Goal: Information Seeking & Learning: Learn about a topic

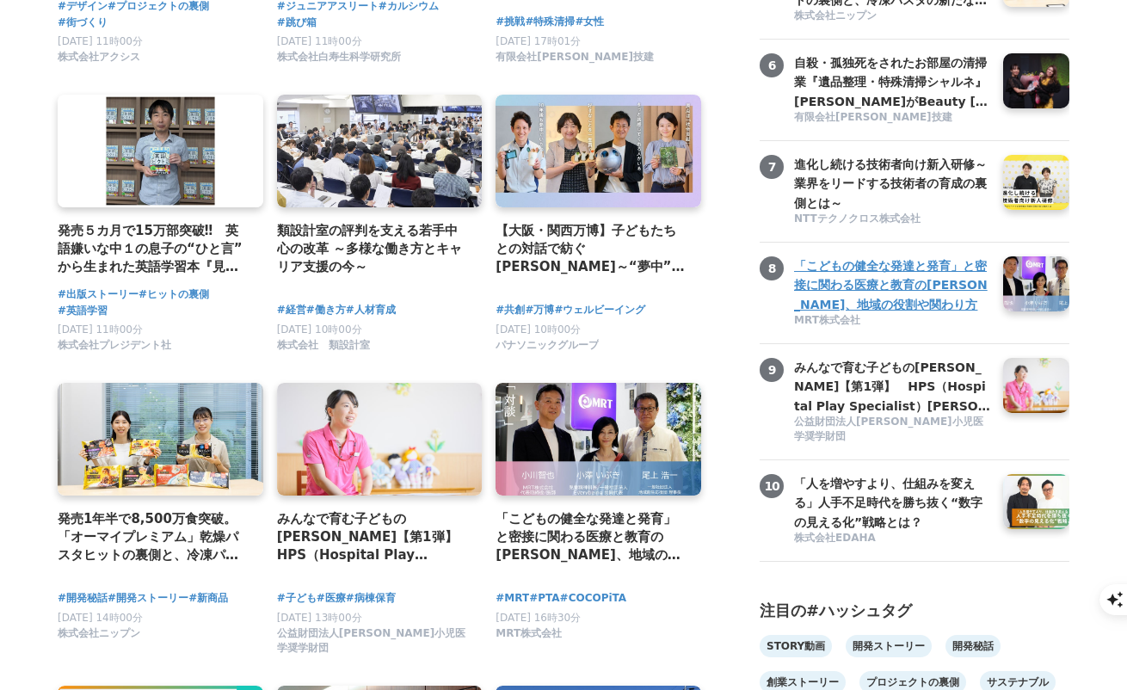
scroll to position [680, 0]
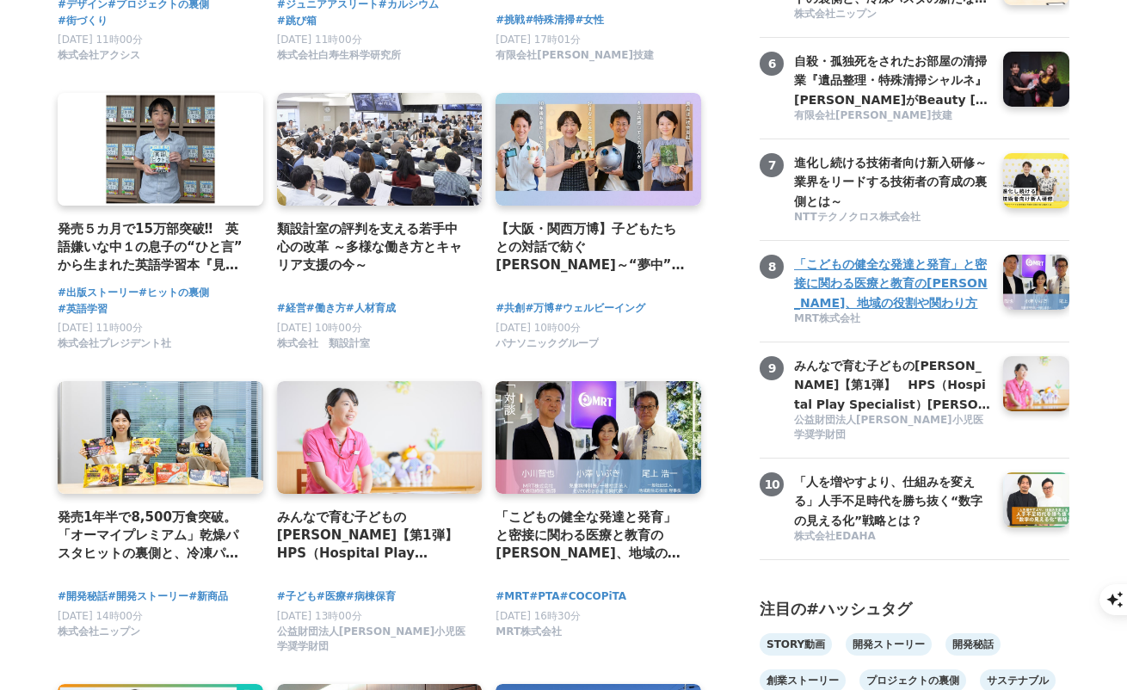
click at [806, 414] on h3 "みんなで育む子どもの未来【第1弾】　HPS（Hospital Play Specialist）時本雅子さん　ーチャイルドフレンドリーな医療を目指して" at bounding box center [892, 385] width 196 height 58
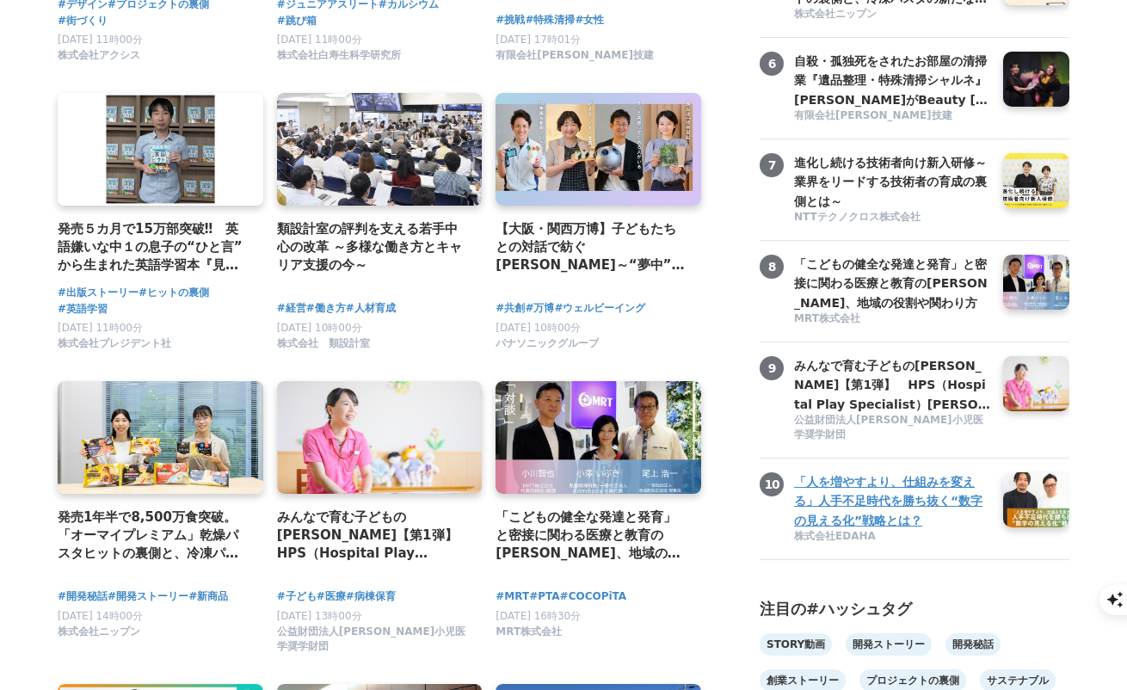
click at [818, 523] on h3 "「人を増やすより、仕組みを変える」人手不足時代を勝ち抜く“数字の見える化”戦略とは？" at bounding box center [892, 501] width 196 height 58
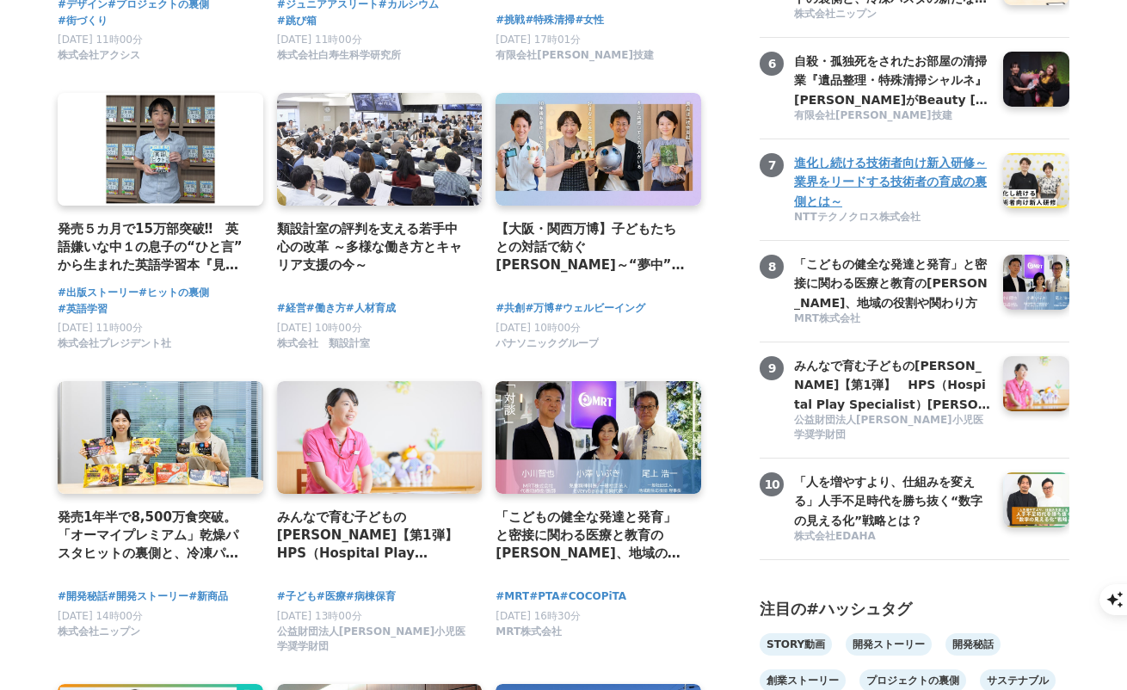
click at [826, 211] on h3 "進化し続ける技術者向け新入研修～業界をリードする技術者の育成の裏側とは～" at bounding box center [892, 182] width 196 height 58
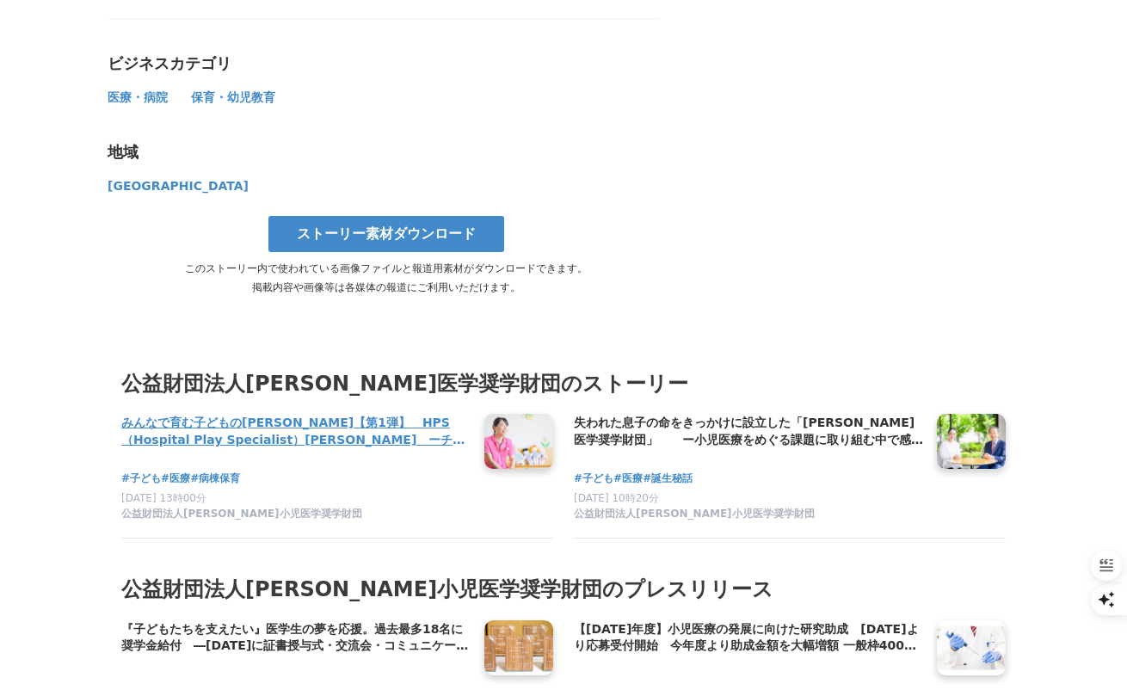
scroll to position [9453, 0]
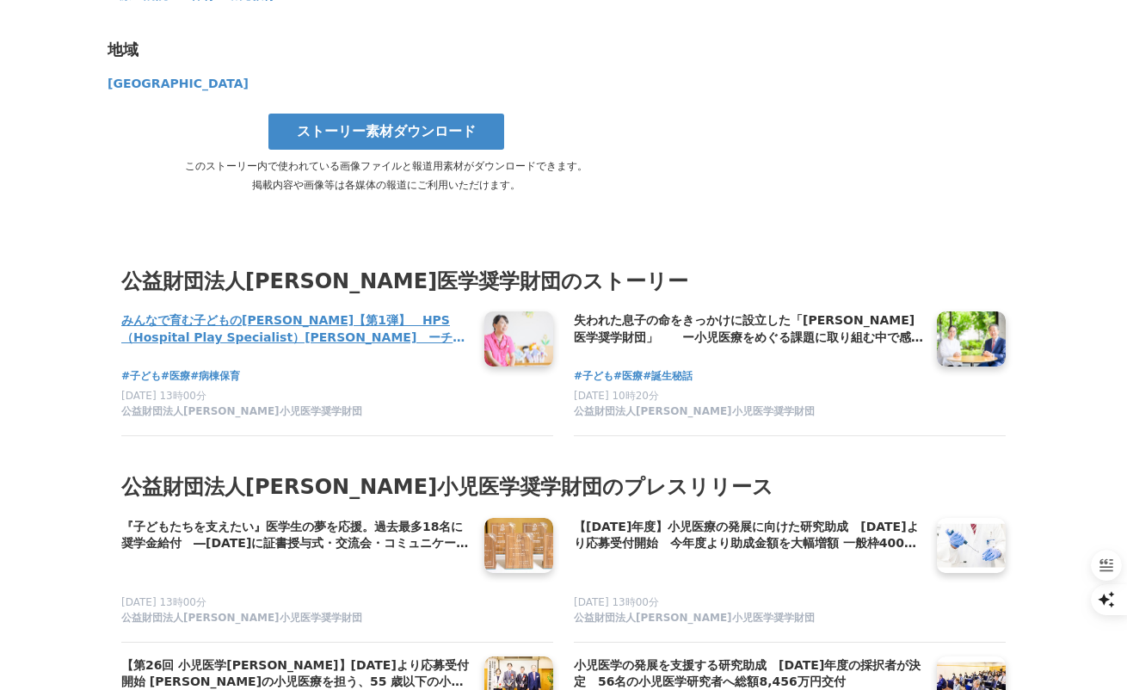
click at [416, 312] on h4 "みんなで育む子どもの未来【第1弾】　HPS（Hospital Play Specialist）時本雅子さん　ーチャイルドフレンドリーな医療を目指して" at bounding box center [295, 329] width 349 height 35
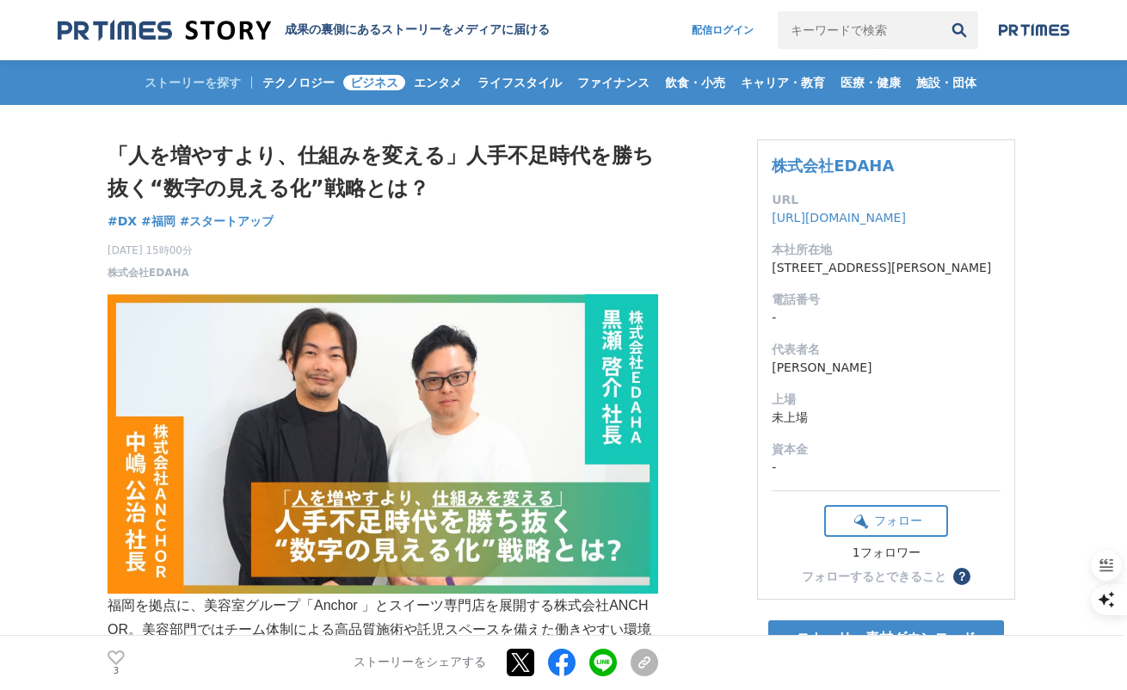
click at [366, 79] on span "ビジネス" at bounding box center [374, 82] width 62 height 15
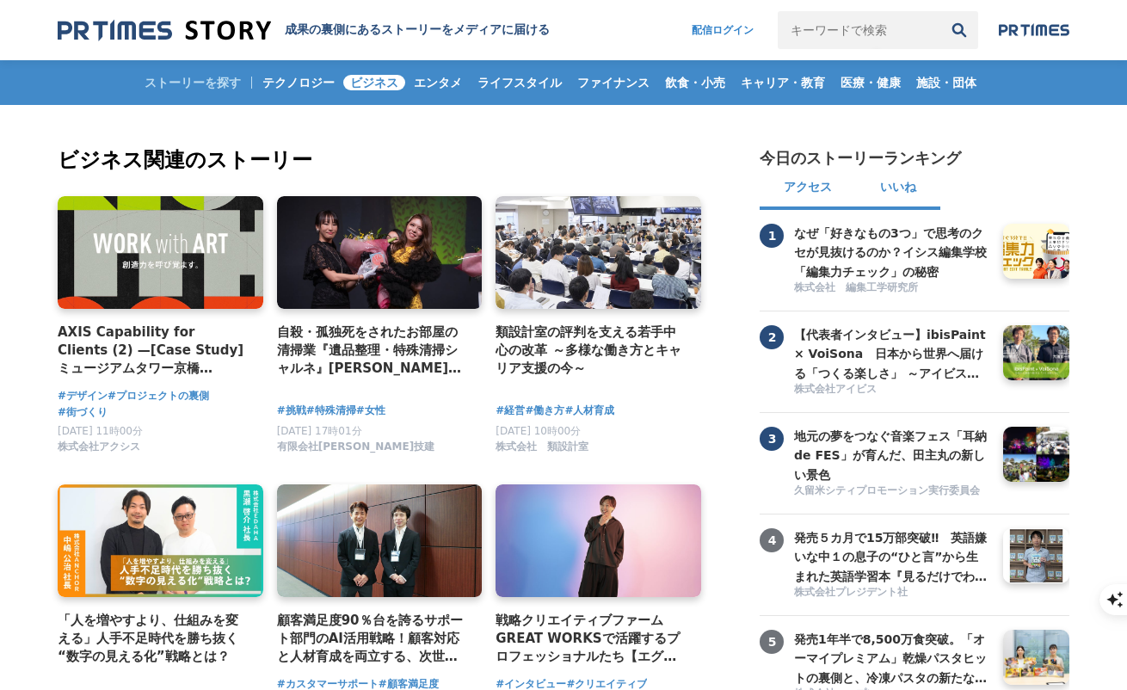
click at [892, 188] on button "いいね" at bounding box center [898, 189] width 84 height 41
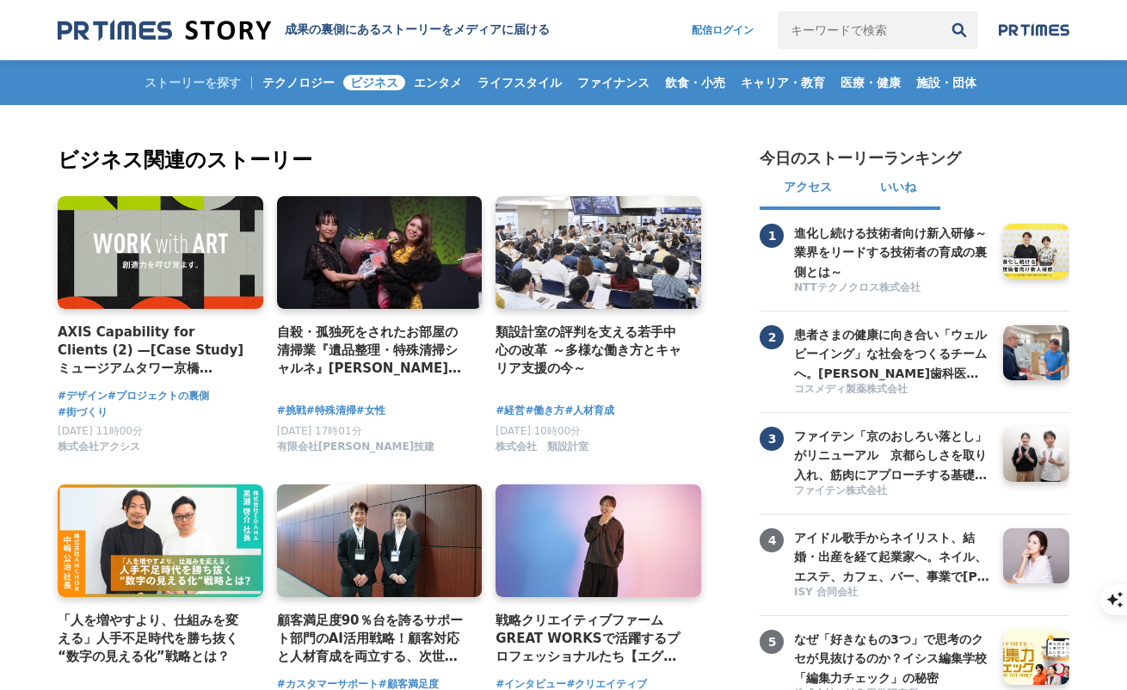
click at [818, 191] on button "アクセス" at bounding box center [808, 189] width 96 height 41
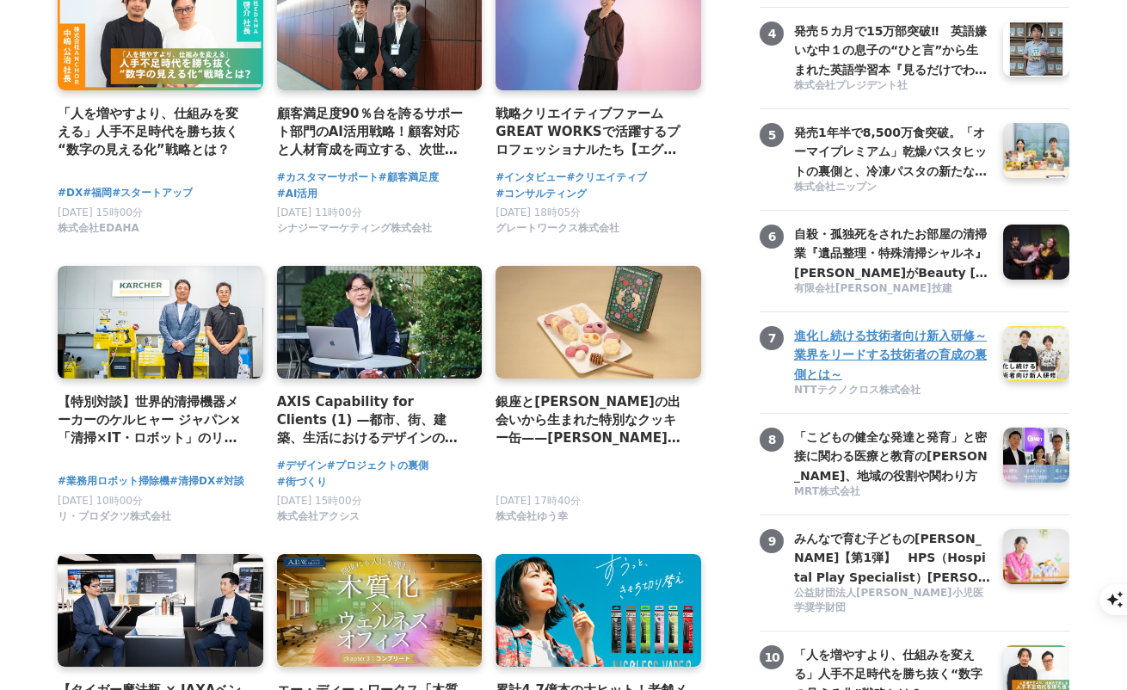
scroll to position [508, 0]
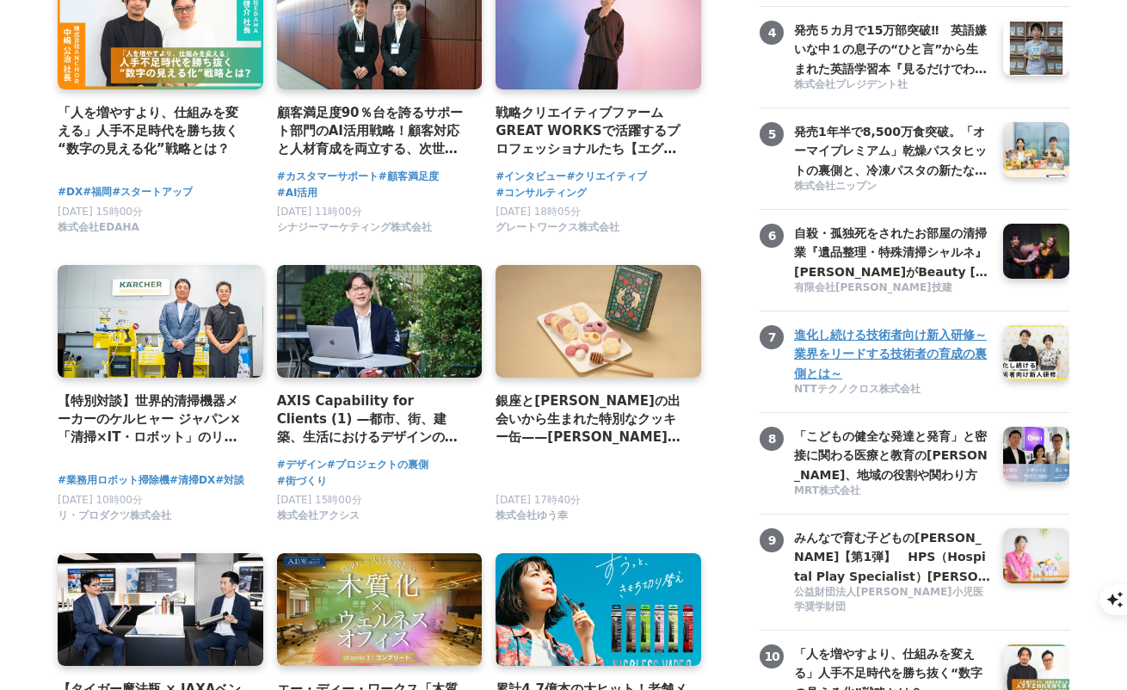
click at [879, 377] on h3 "進化し続ける技術者向け新入研修～業界をリードする技術者の育成の裏側とは～" at bounding box center [892, 354] width 196 height 58
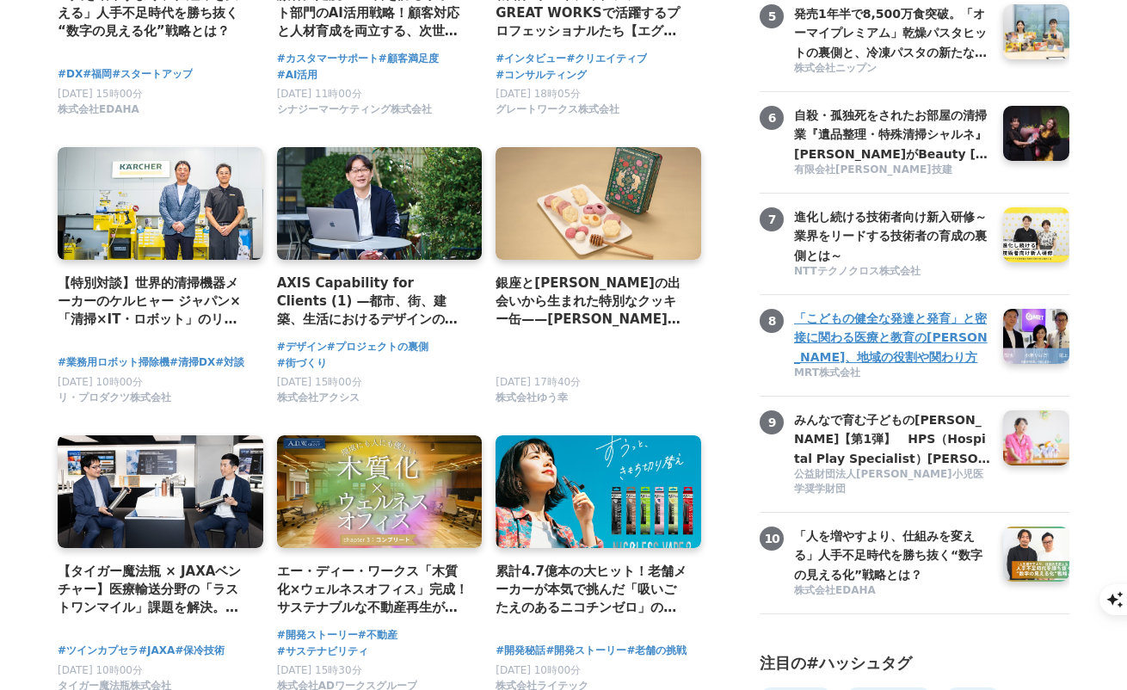
scroll to position [656, 0]
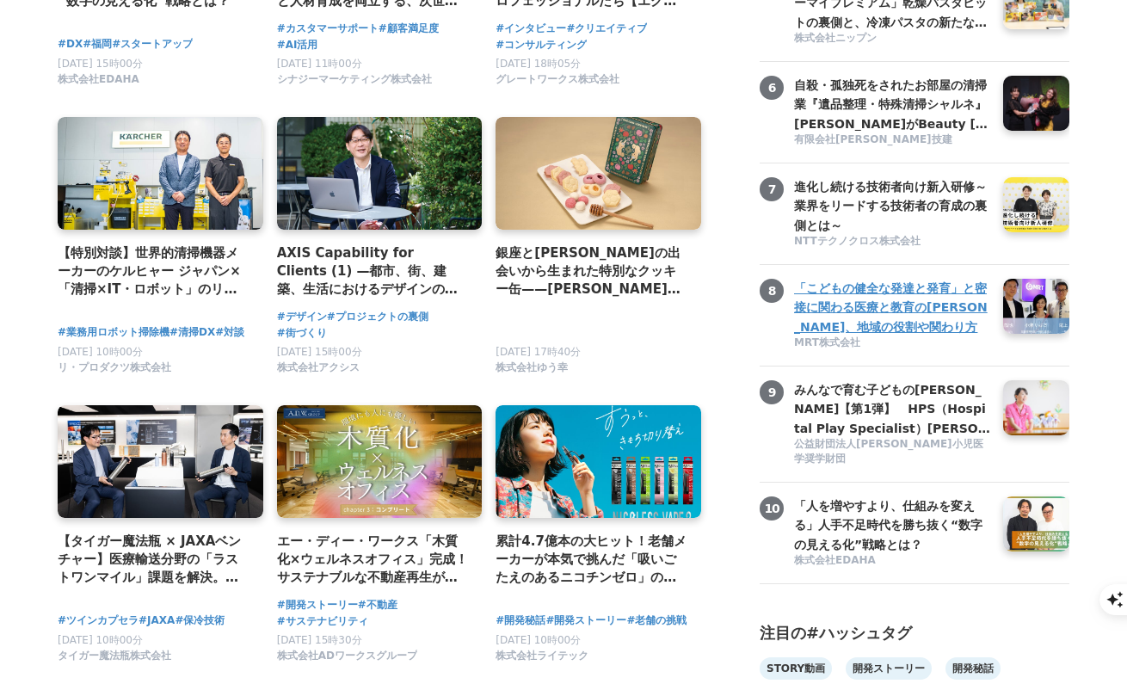
click at [848, 324] on h3 "「こどもの健全な発達と発育」と密接に関わる医療と教育の未来、地域の役割や関わり方" at bounding box center [892, 308] width 196 height 58
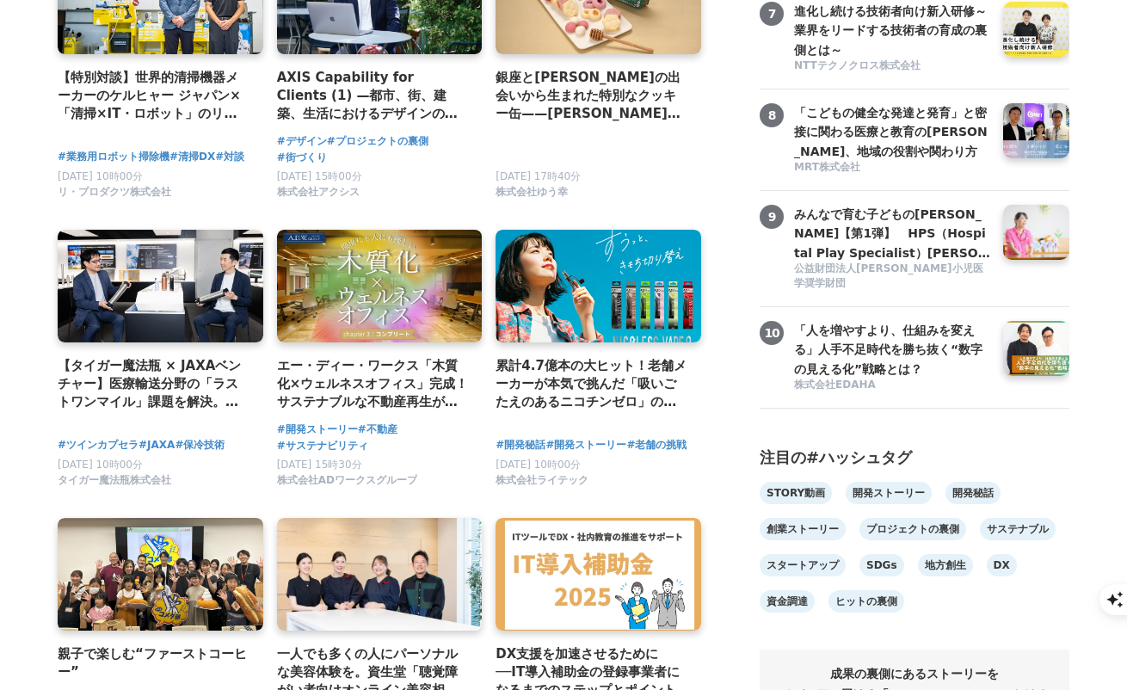
scroll to position [837, 0]
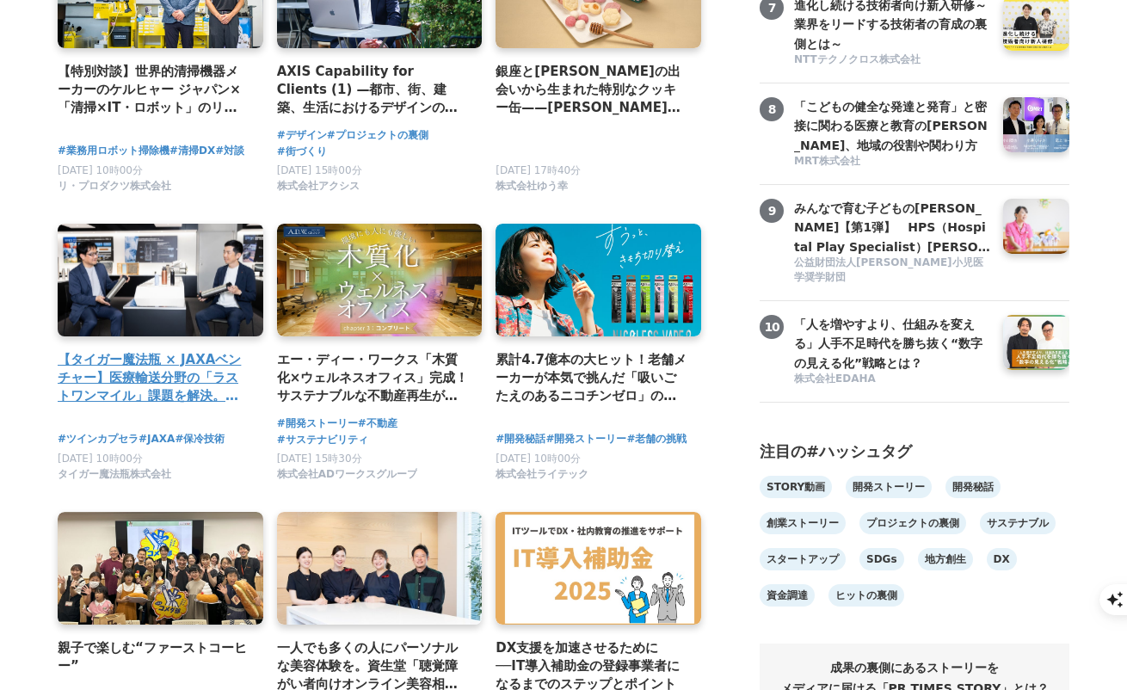
click at [171, 353] on div "【タイガー魔法瓶 × JAXAベンチャー】医療輸送分野の「ラストワンマイル」課題を解決。電源不要で最大11日以上の保冷を実現する「BAMBOO SHELLte…" at bounding box center [161, 318] width 206 height 188
click at [165, 369] on h4 "【タイガー魔法瓶 × JAXAベンチャー】医療輸送分野の「ラストワンマイル」課題を解決。電源不要で最大11日以上の保冷を実現する「BAMBOO SHELLte…" at bounding box center [154, 378] width 192 height 56
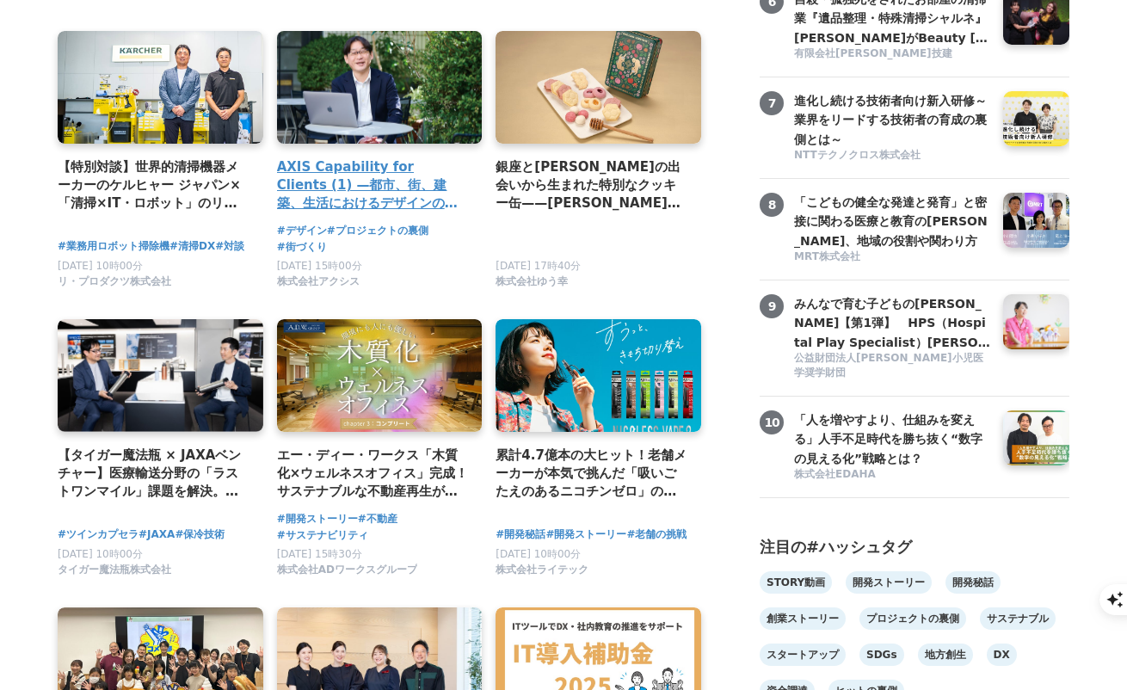
scroll to position [731, 0]
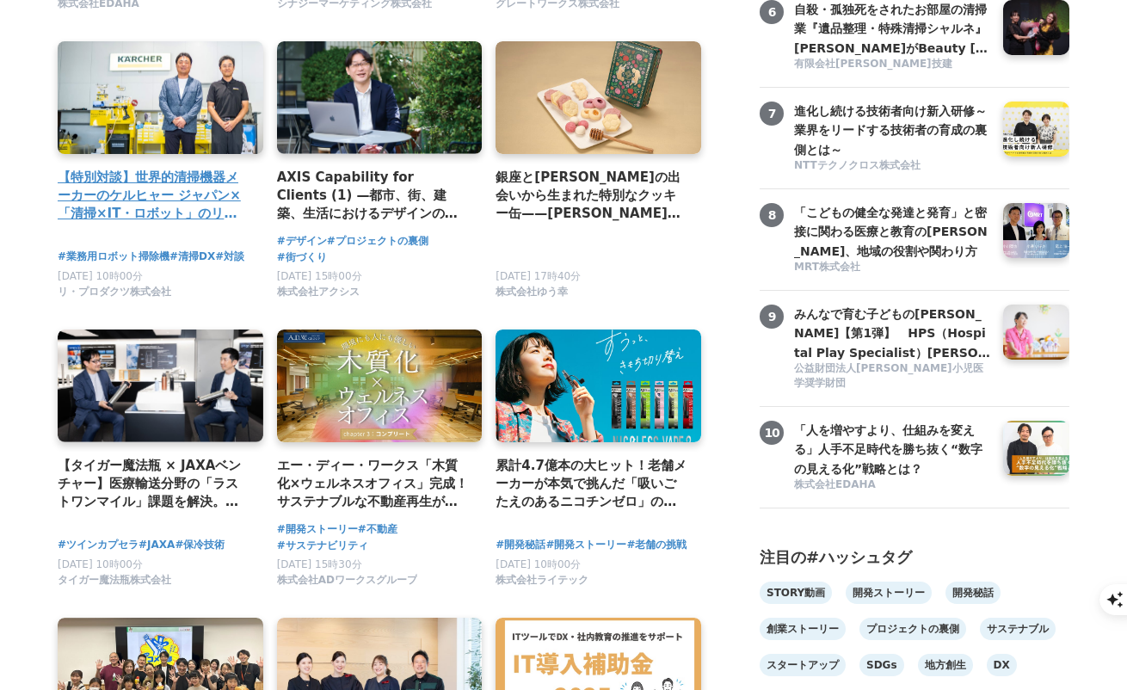
click at [183, 176] on h4 "【特別対談】世界的清掃機器メーカーのケルヒャー ジャパン×「清掃×IT・ロボット」のリーディングカンパニー、リ・プロダクツが語る、業務用ロボット掃除機「今」と…" at bounding box center [154, 196] width 192 height 56
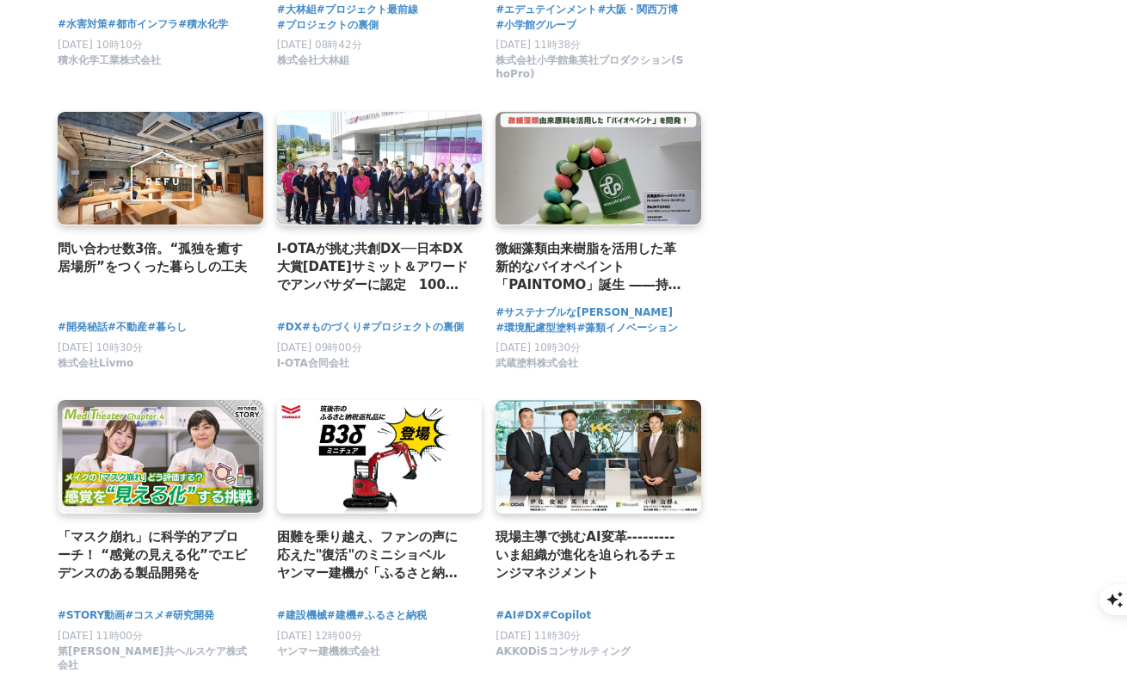
scroll to position [2994, 0]
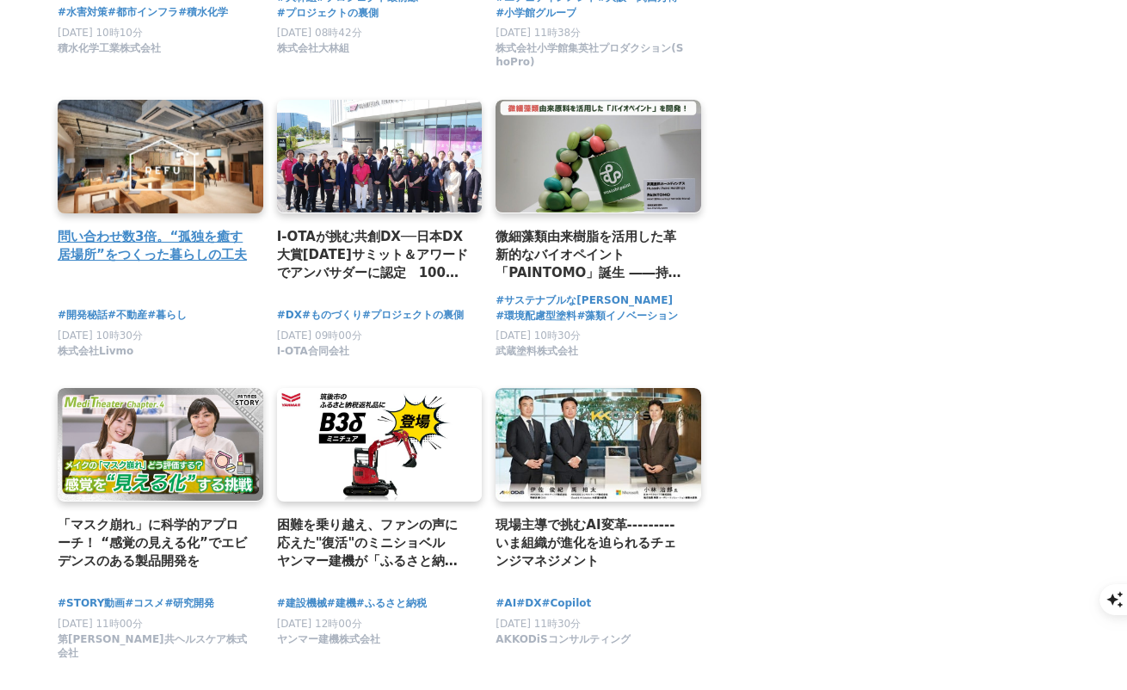
click at [226, 263] on h2 "問い合わせ数3倍。“孤独を癒す居場所”をつくった暮らしの工夫" at bounding box center [154, 246] width 192 height 38
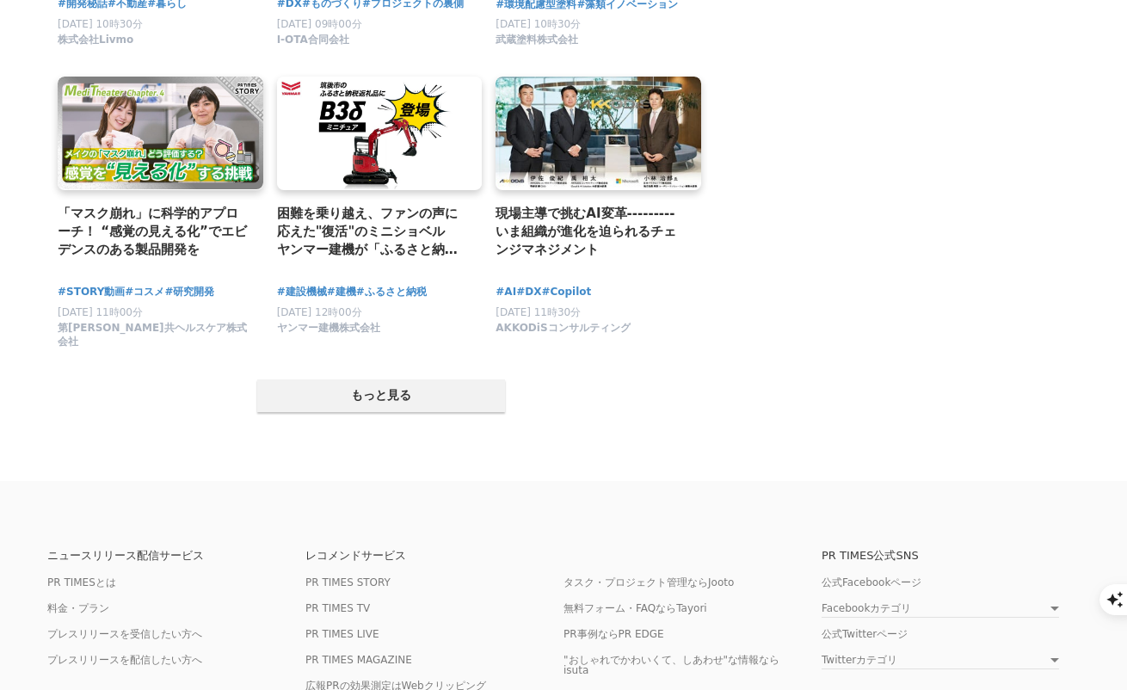
scroll to position [3308, 0]
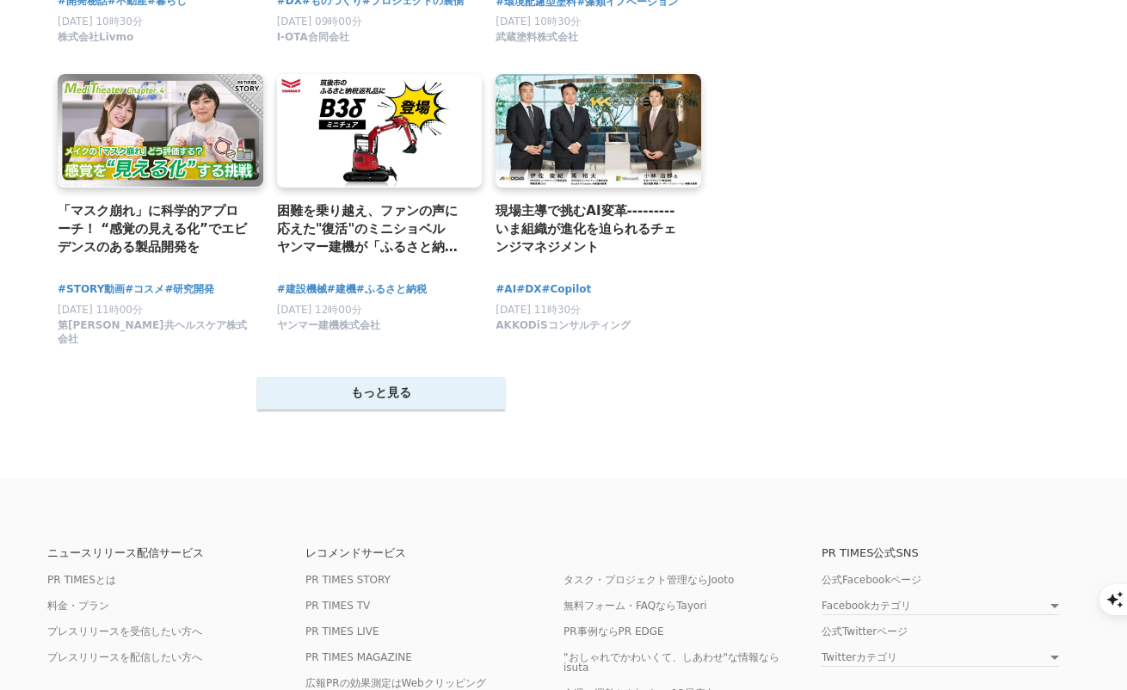
click at [456, 398] on button "もっと見る" at bounding box center [381, 393] width 248 height 33
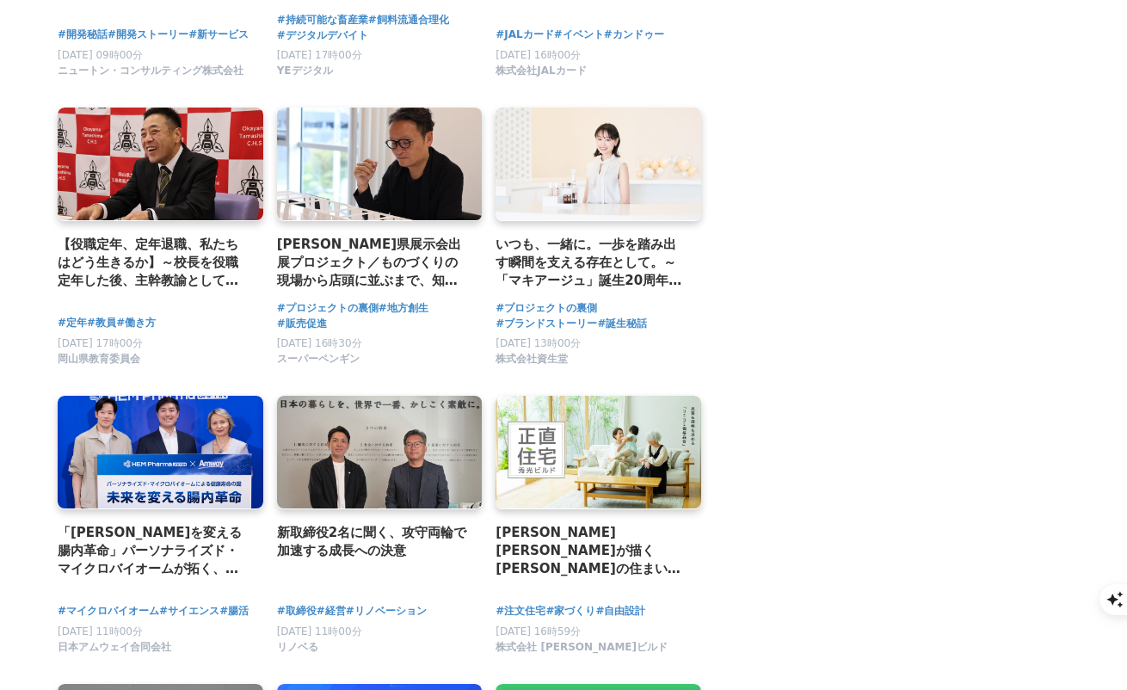
scroll to position [4452, 0]
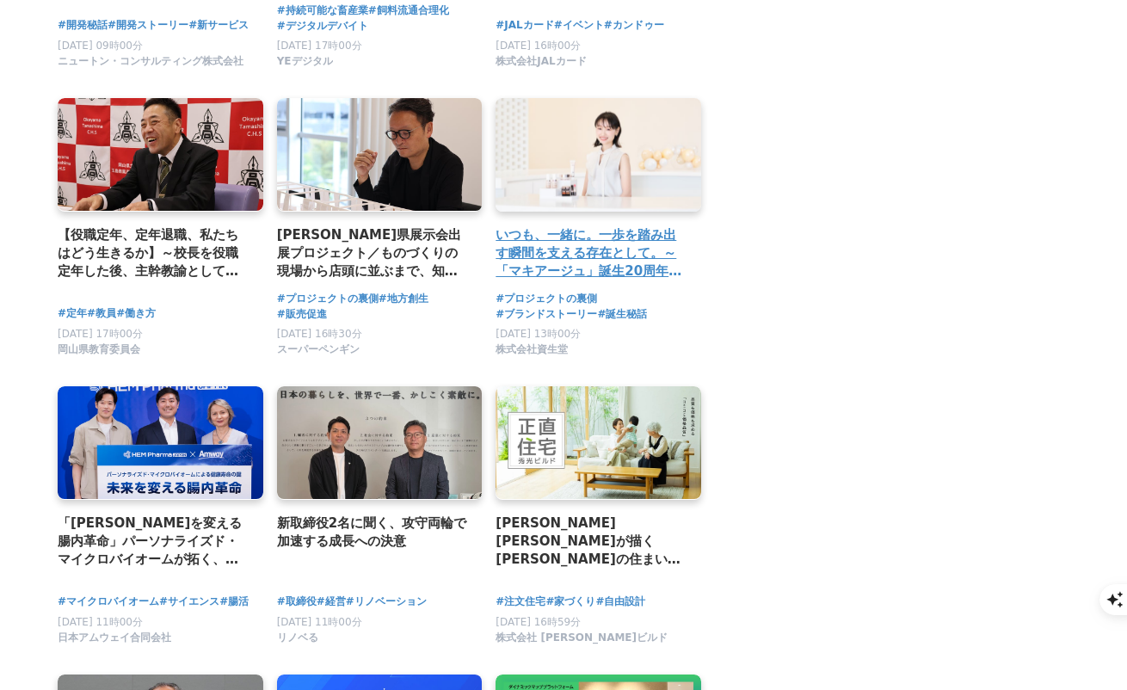
click at [584, 262] on h2 "いつも、一緒に。一歩を踏み出す瞬間を支える存在として。～「マキアージュ」誕生20周年、新ブランドメッセージに込めた想い～" at bounding box center [592, 253] width 192 height 56
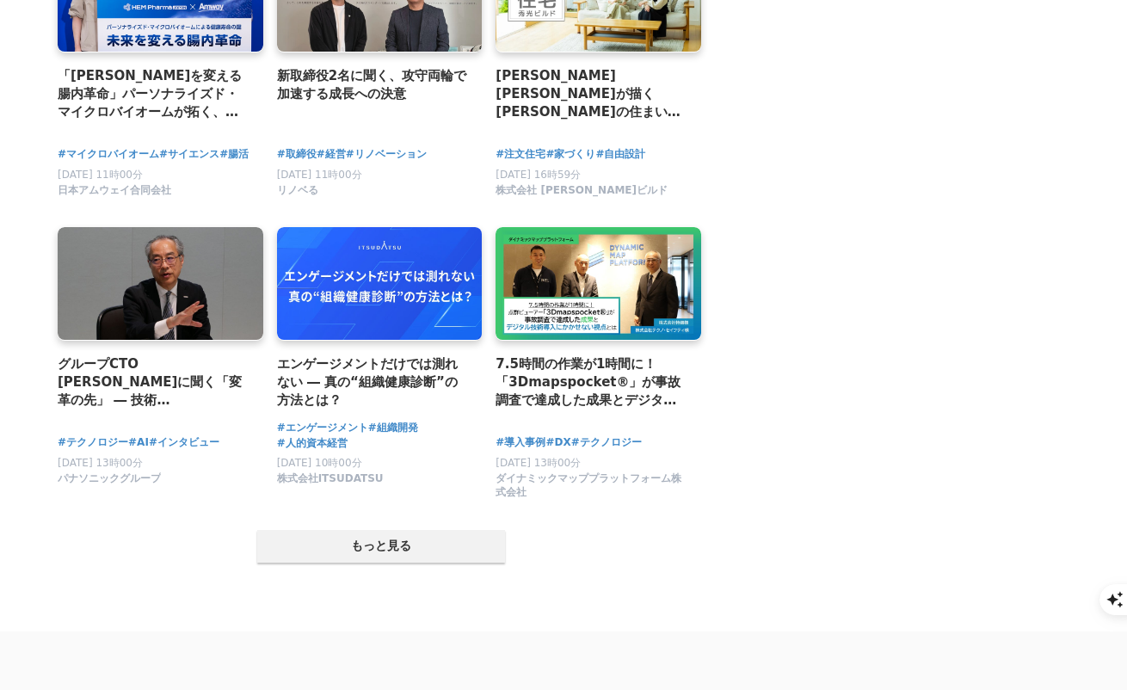
scroll to position [4902, 0]
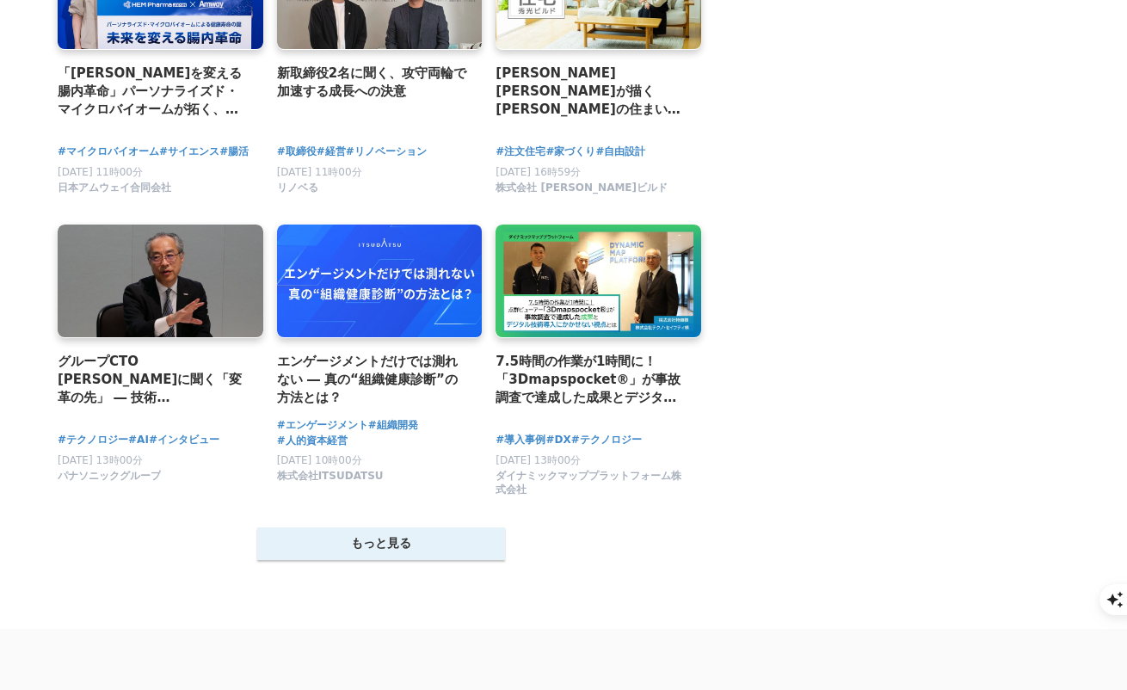
click at [349, 560] on button "もっと見る" at bounding box center [381, 544] width 248 height 33
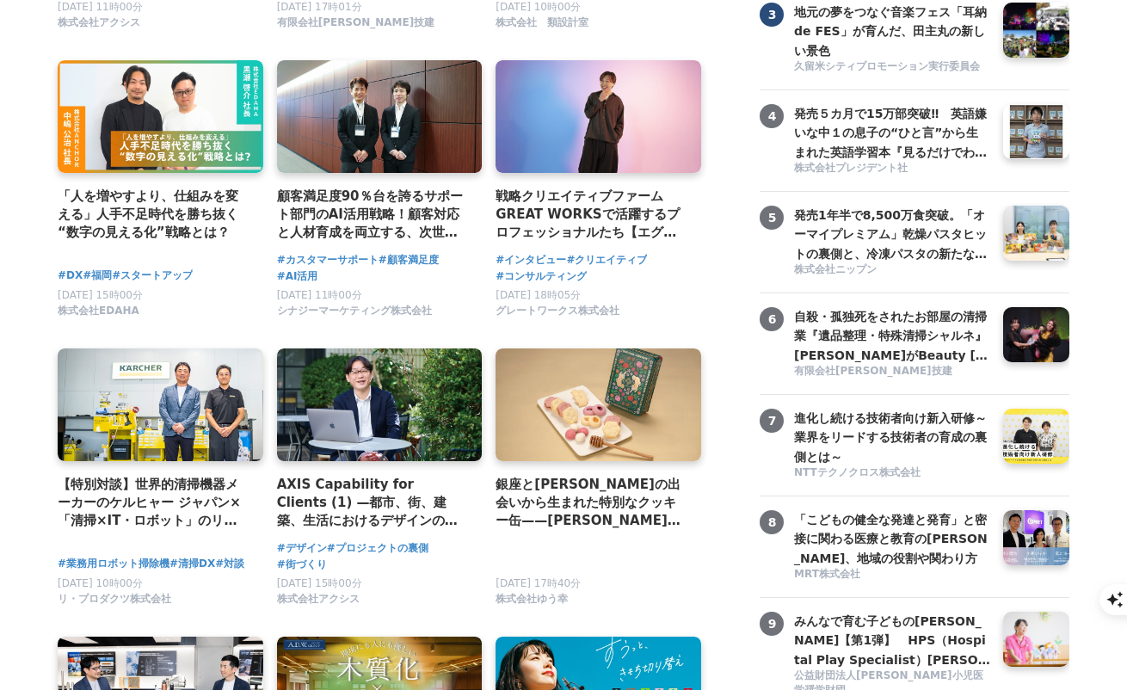
scroll to position [0, 0]
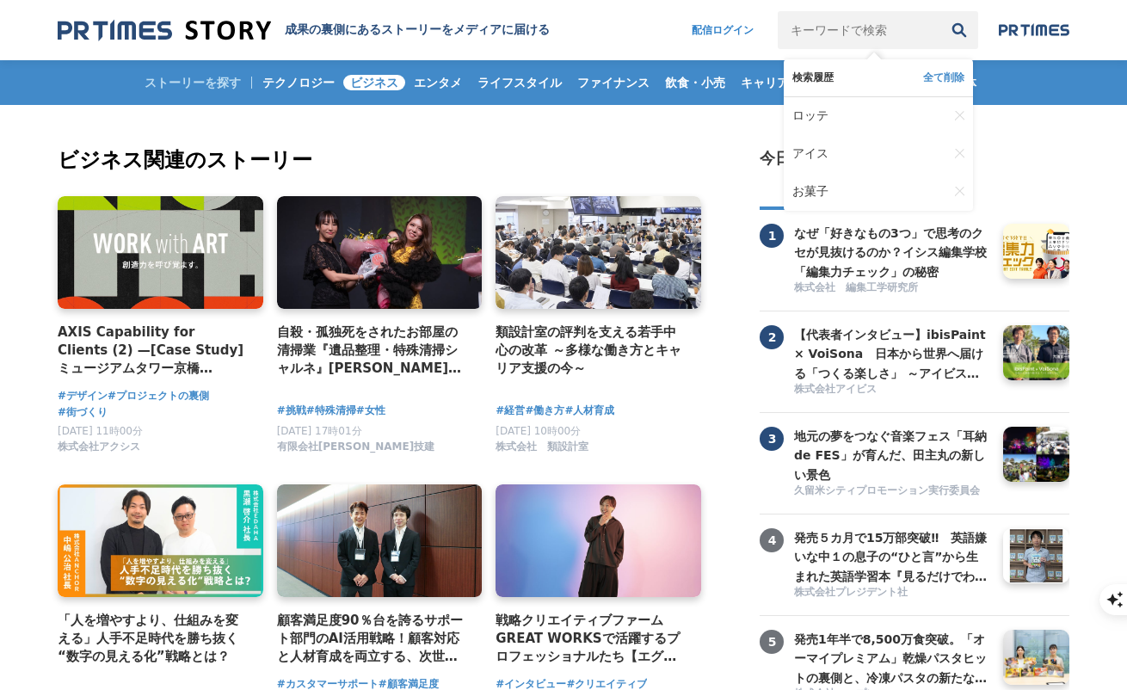
click at [880, 34] on input "キーワードで検索" at bounding box center [859, 30] width 163 height 38
type input "事業承継"
click at [941, 11] on button "検索" at bounding box center [960, 30] width 38 height 38
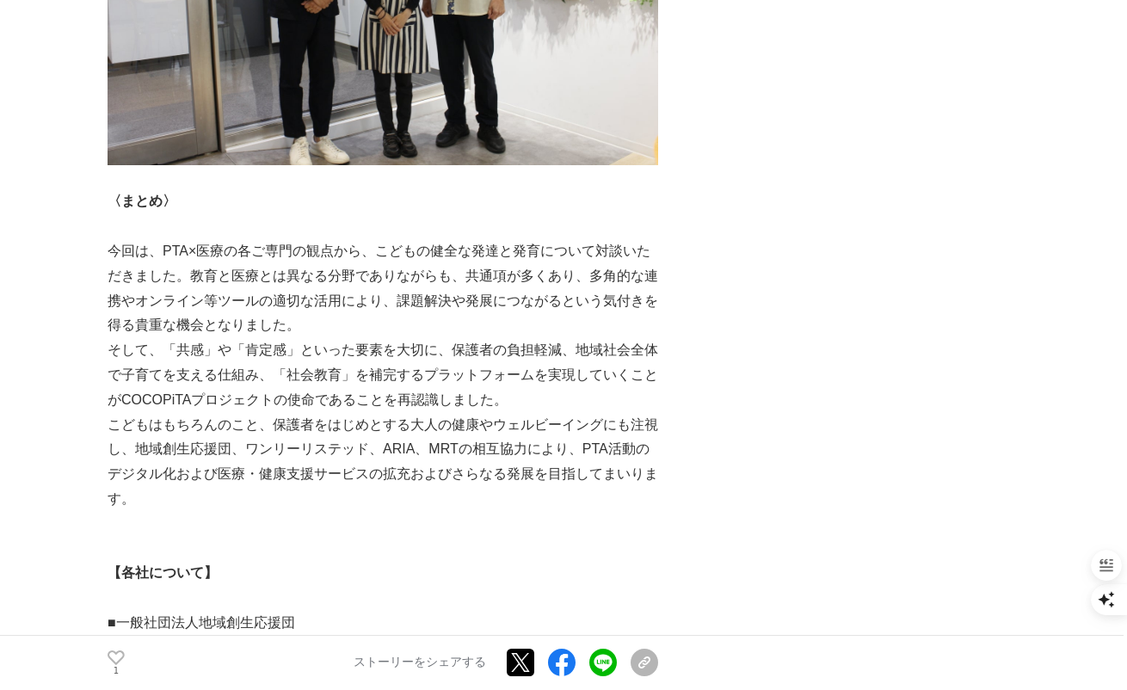
scroll to position [11591, 0]
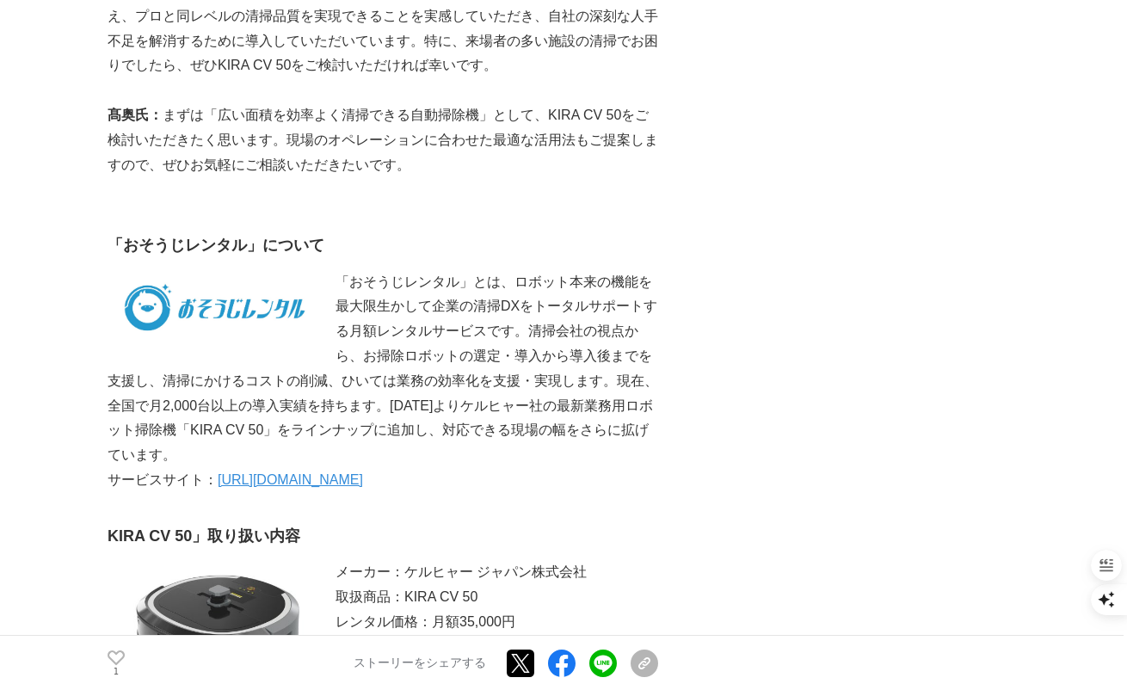
scroll to position [4689, 0]
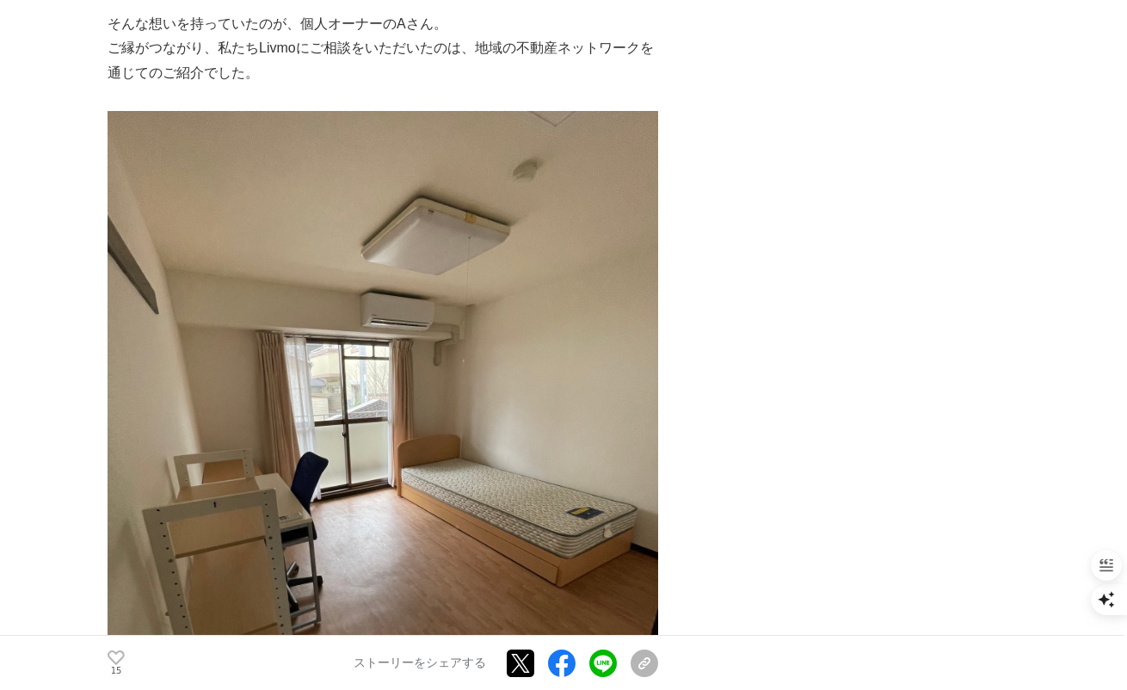
scroll to position [1381, 0]
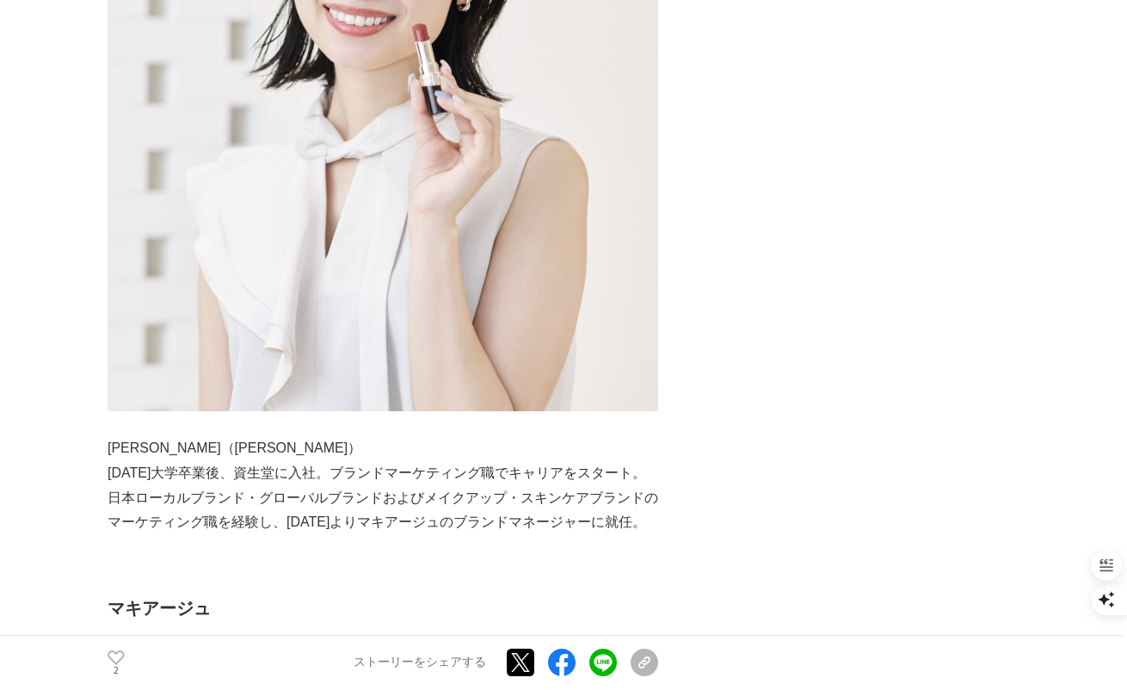
scroll to position [1246, 0]
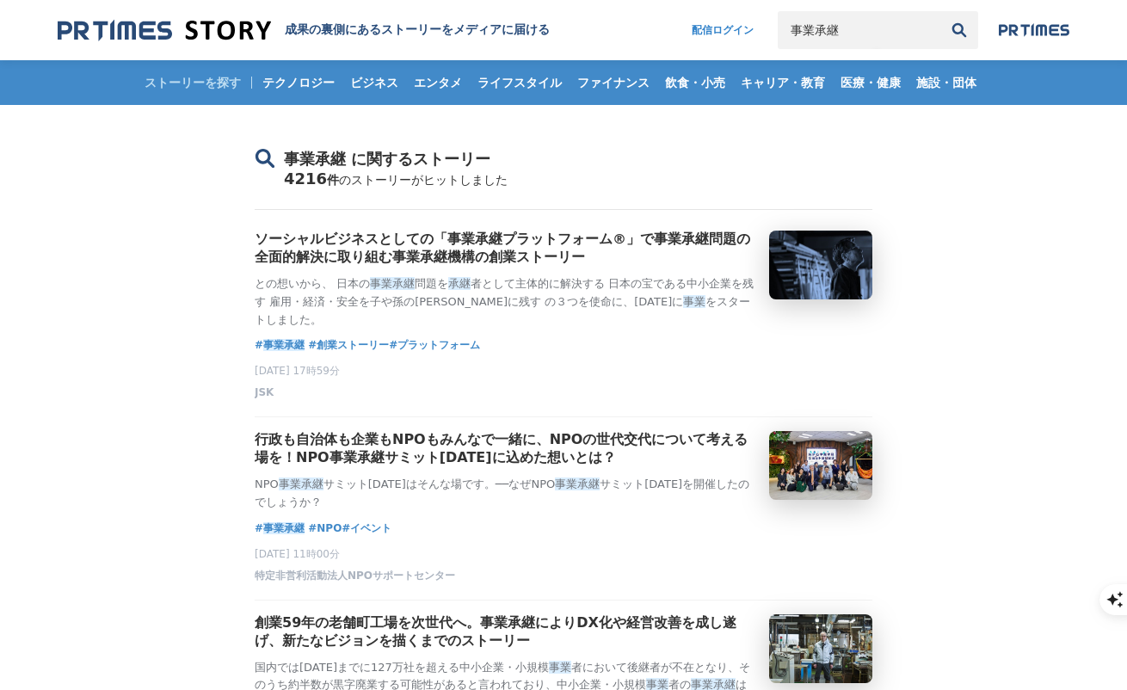
scroll to position [79, 0]
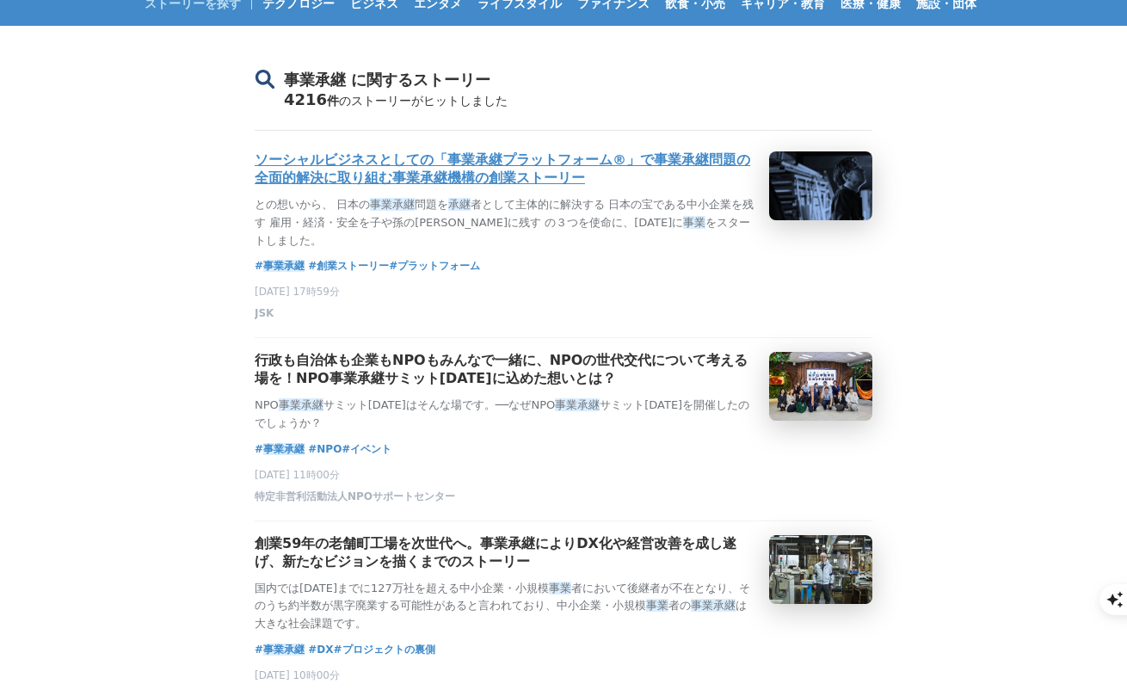
click at [428, 158] on h3 "ソーシャルビジネスとしての「事業承継プラットフォーム®」で事業承継問題の全面的解決に取り組む事業承継機構の創業ストーリー" at bounding box center [505, 169] width 501 height 36
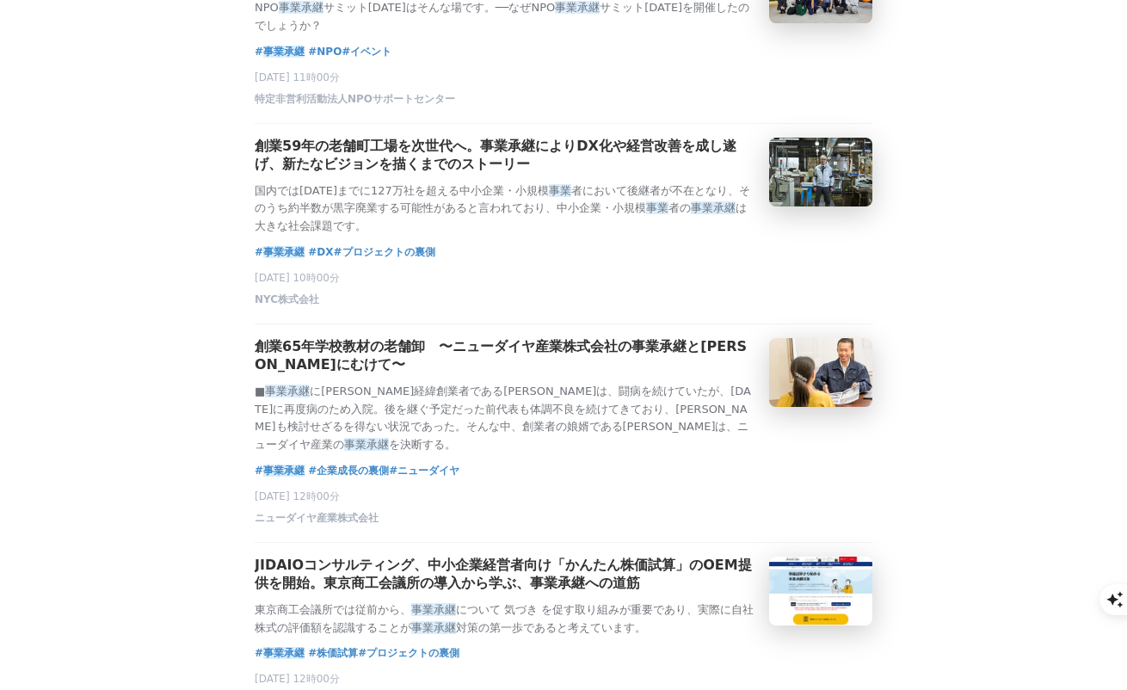
scroll to position [478, 0]
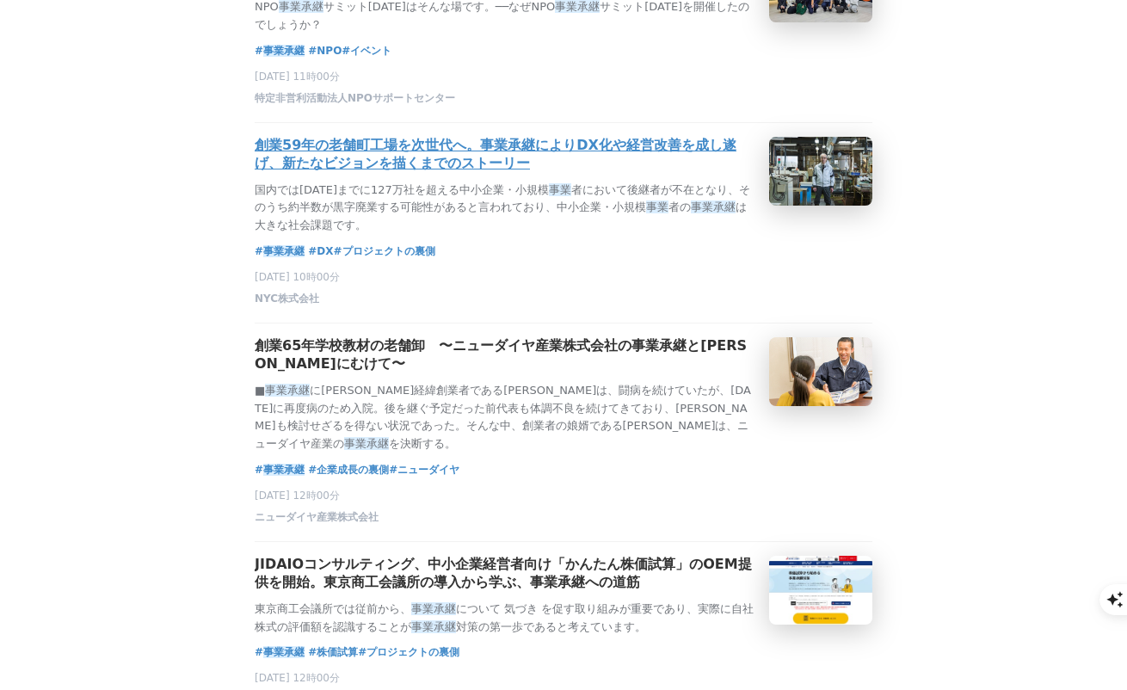
click at [418, 173] on h3 "創業59年の老舗町工場を次世代へ。事業承継によりDX化や経営改善を成し遂げ、新たなビジョンを描くまでのストーリー" at bounding box center [505, 155] width 501 height 36
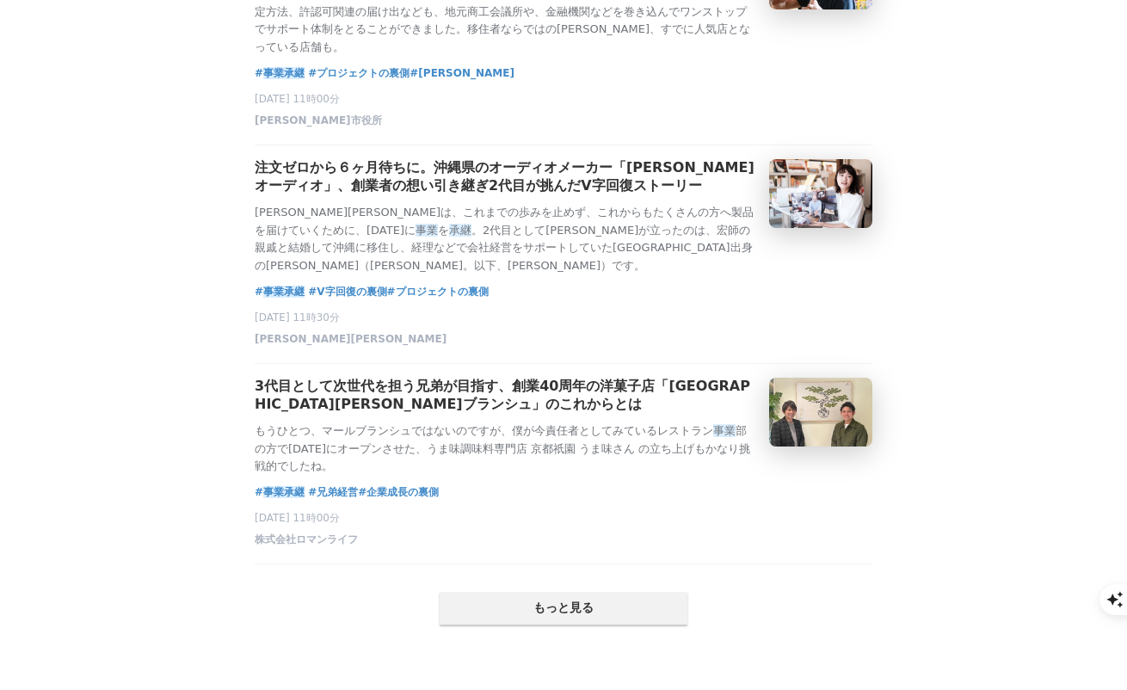
scroll to position [3322, 0]
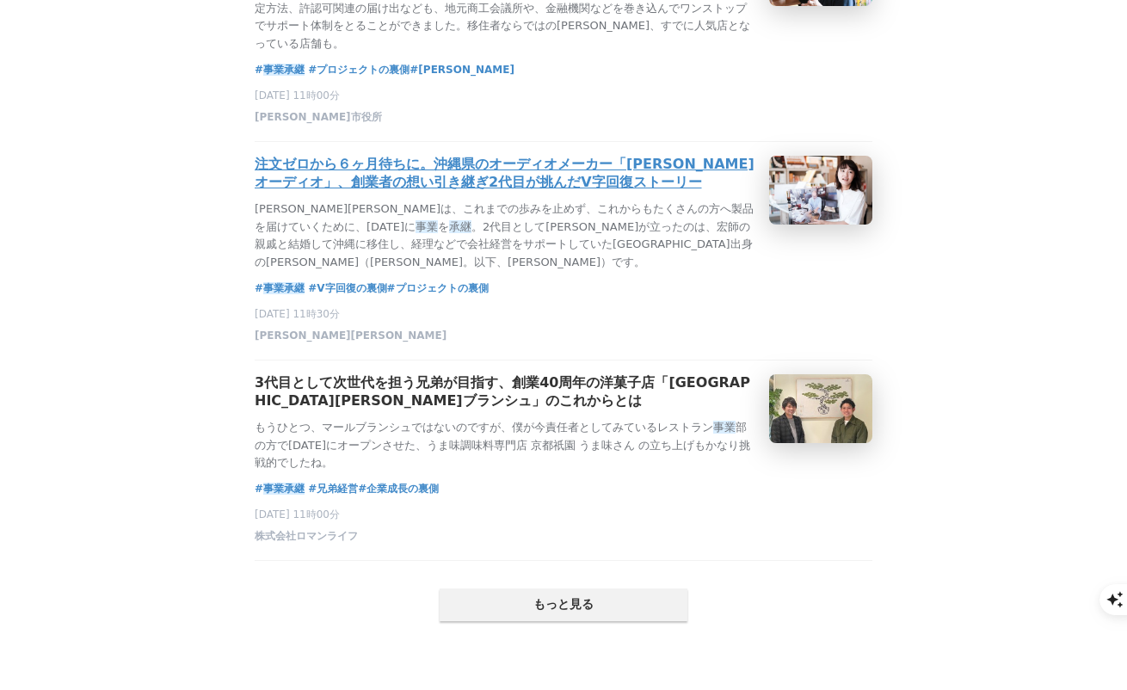
click at [410, 192] on h3 "注文ゼロから６ヶ月待ちに。沖縄県のオーディオメーカー「知名オーディオ」、創業者の想い引き継ぎ2代目が挑んだV字回復ストーリー" at bounding box center [505, 174] width 501 height 36
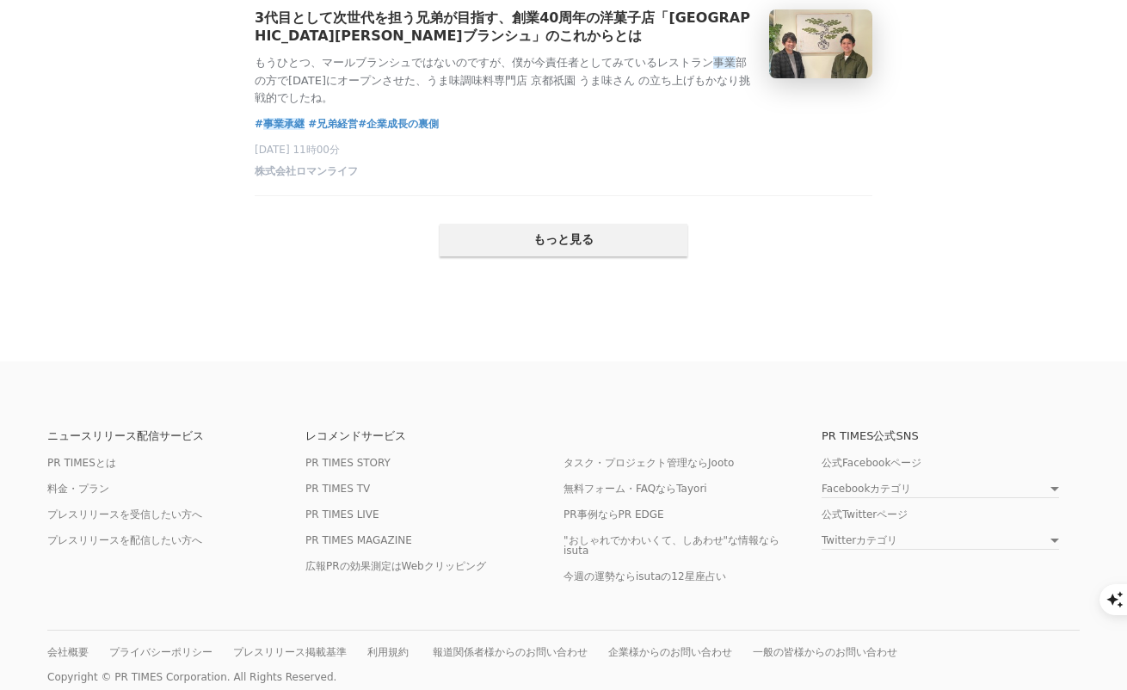
scroll to position [3737, 0]
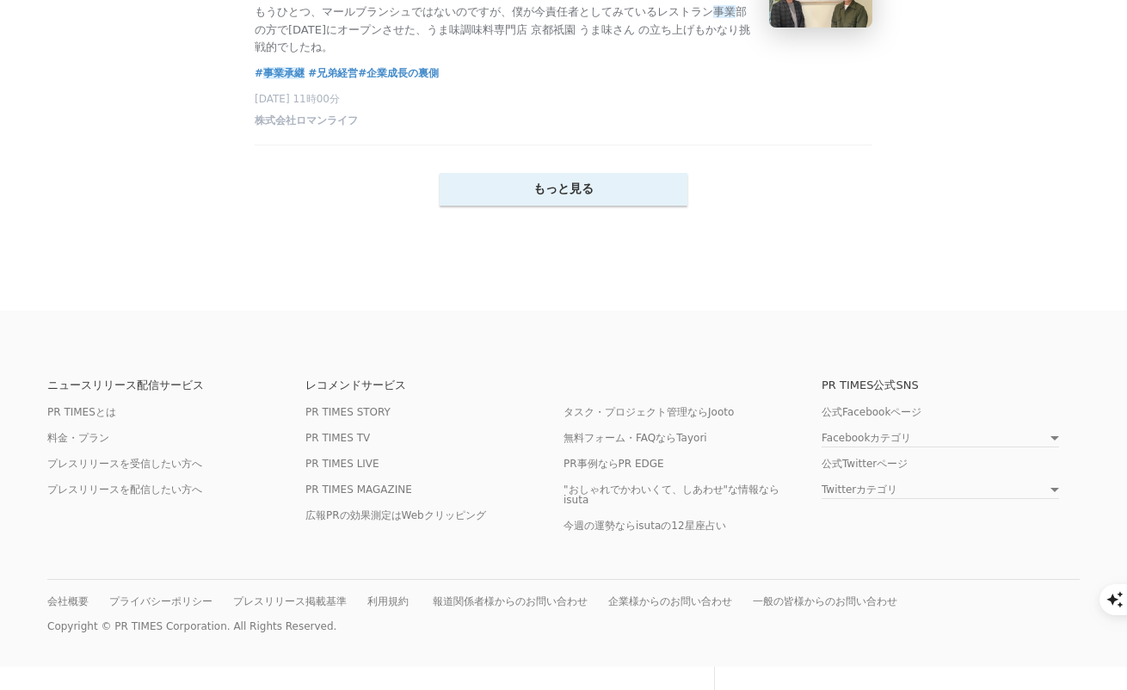
click at [518, 206] on button "もっと見る" at bounding box center [564, 189] width 248 height 33
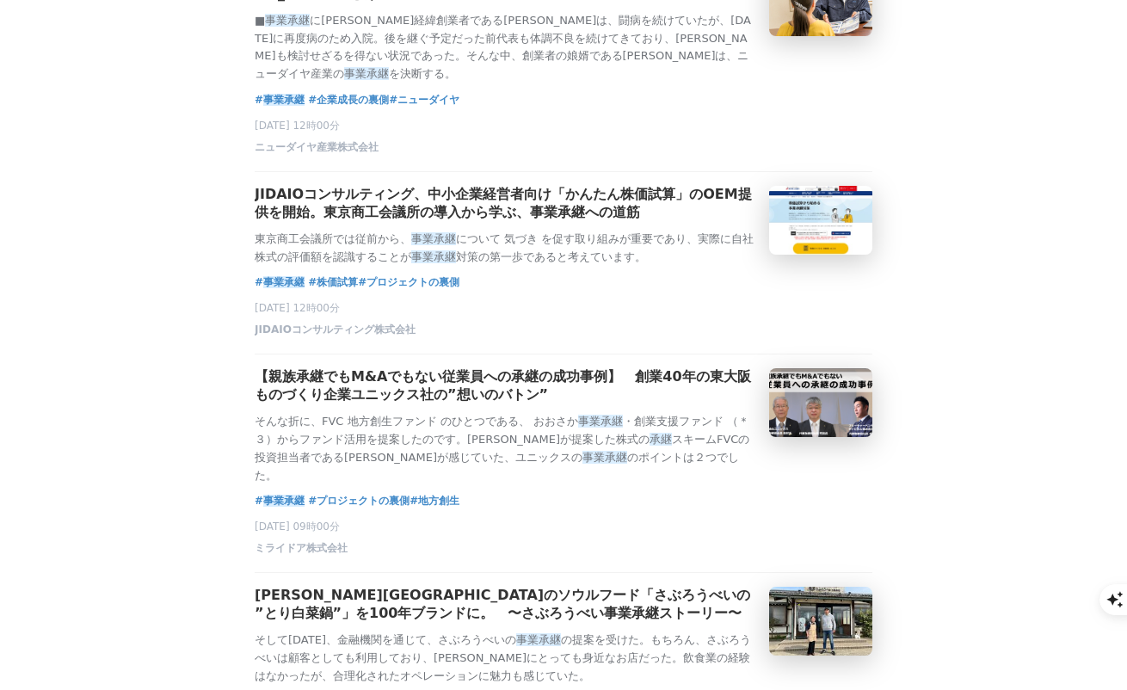
scroll to position [0, 0]
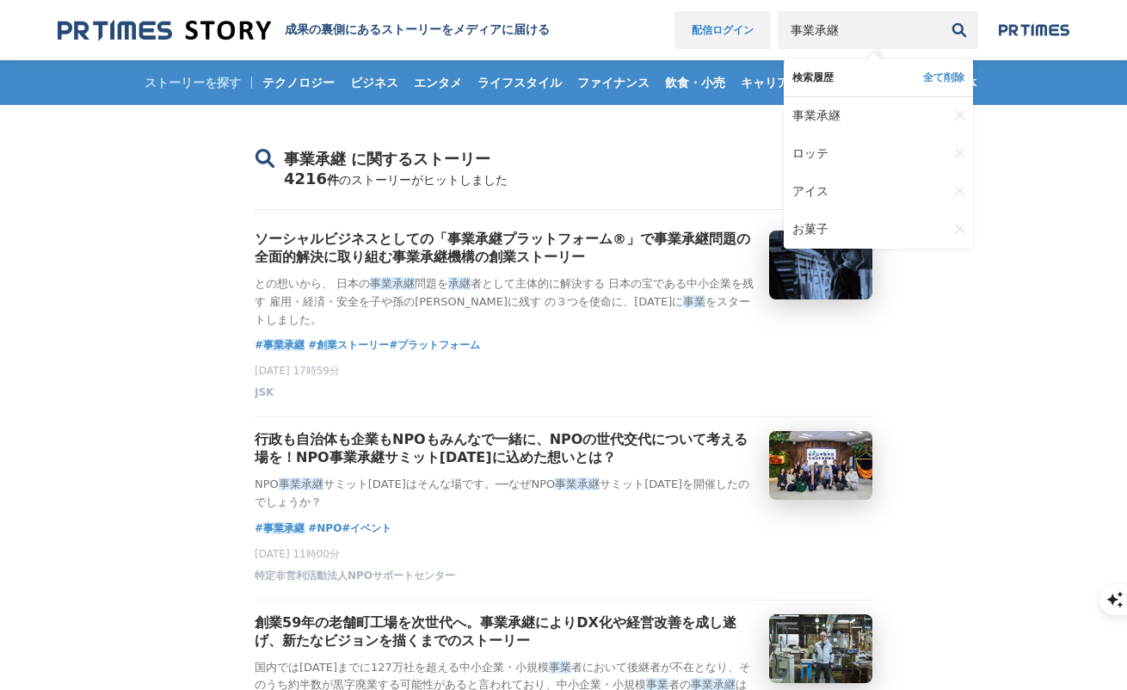
drag, startPoint x: 869, startPoint y: 38, endPoint x: 779, endPoint y: 33, distance: 90.5
click at [783, 34] on nav "配信ログイン 事業承継 検索履歴 全て削除 事業承継 ロッテ アイス お菓子" at bounding box center [872, 30] width 395 height 38
type input "M&A"
click at [941, 11] on button "検索" at bounding box center [960, 30] width 38 height 38
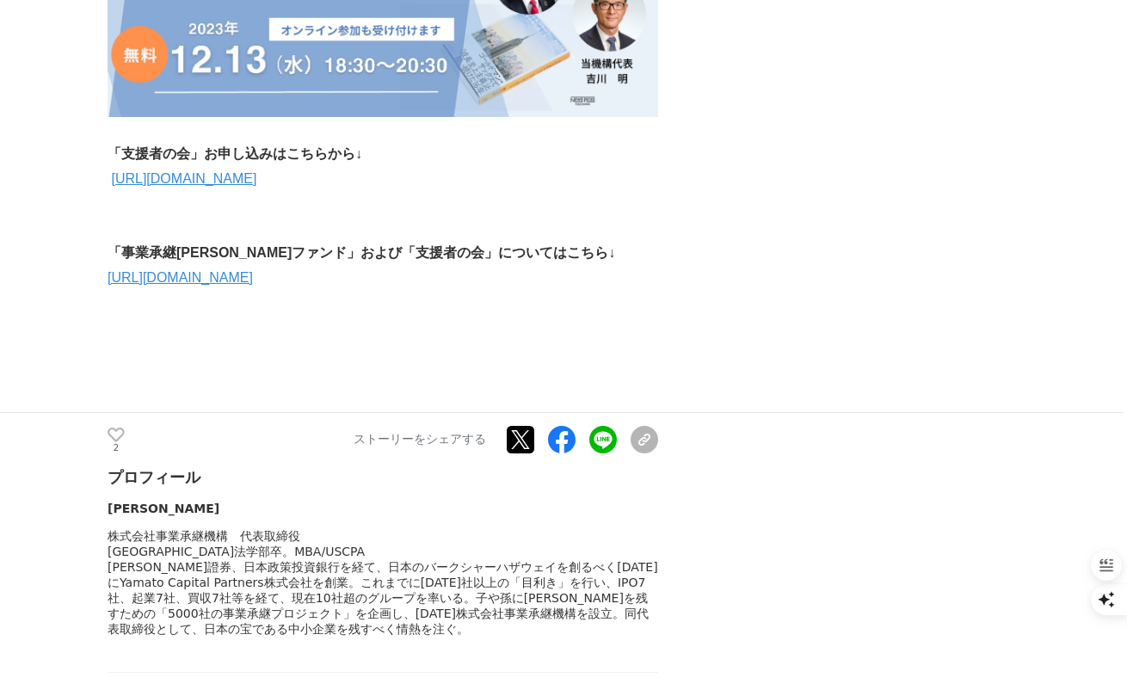
scroll to position [5440, 0]
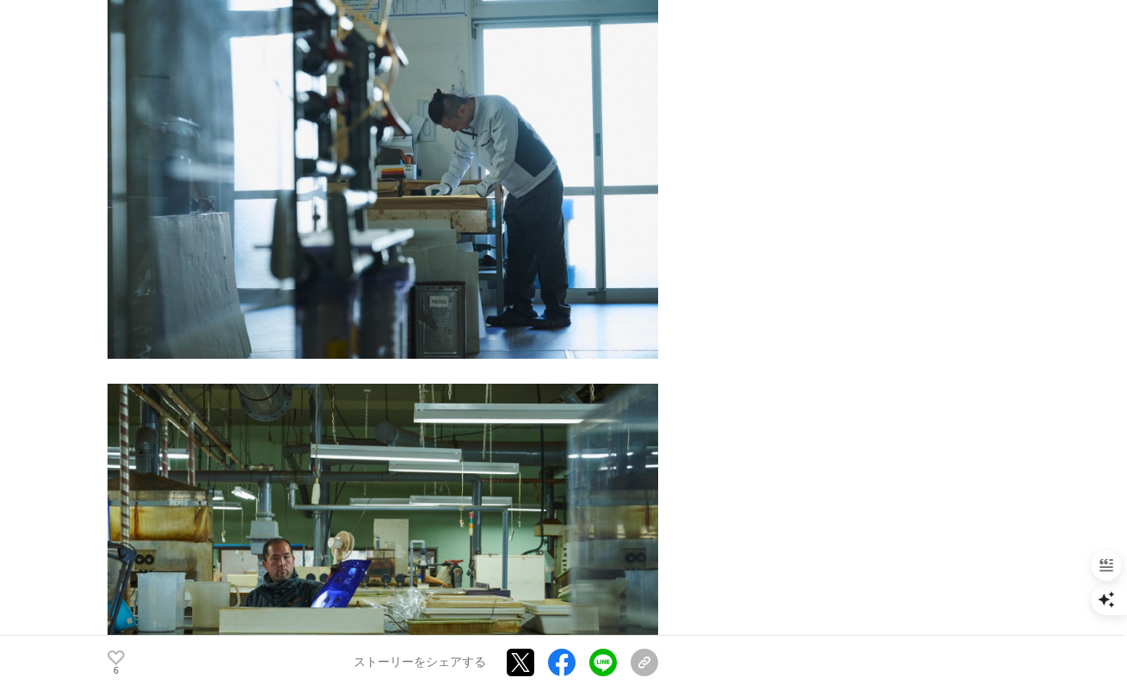
scroll to position [9451, 0]
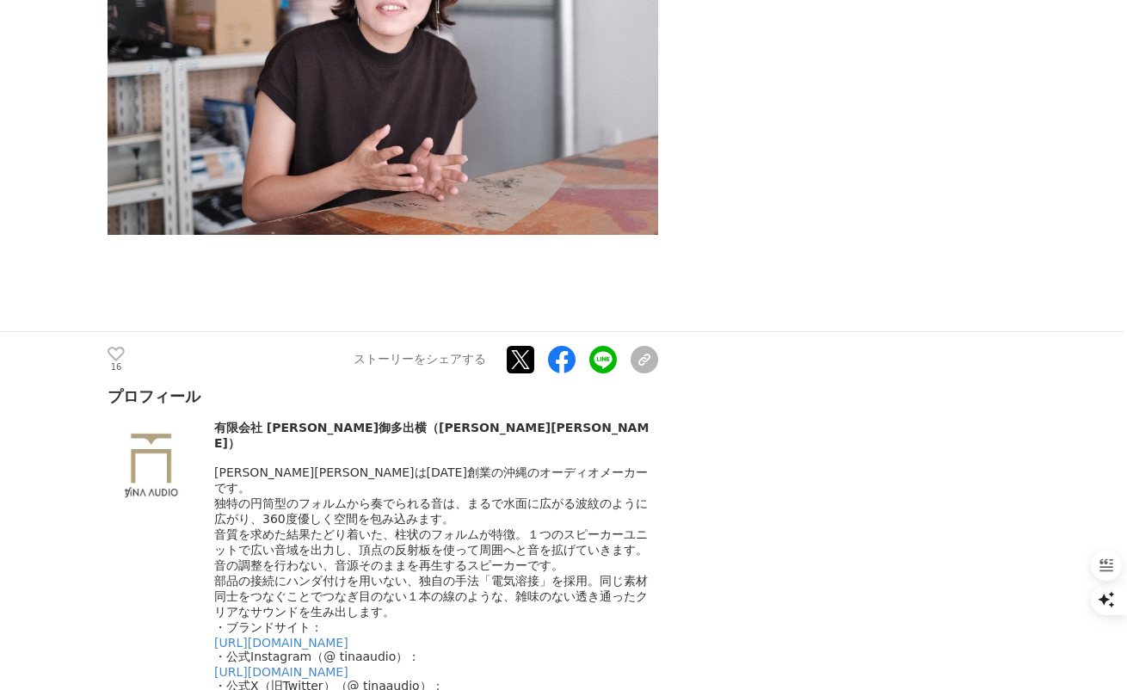
scroll to position [8417, 0]
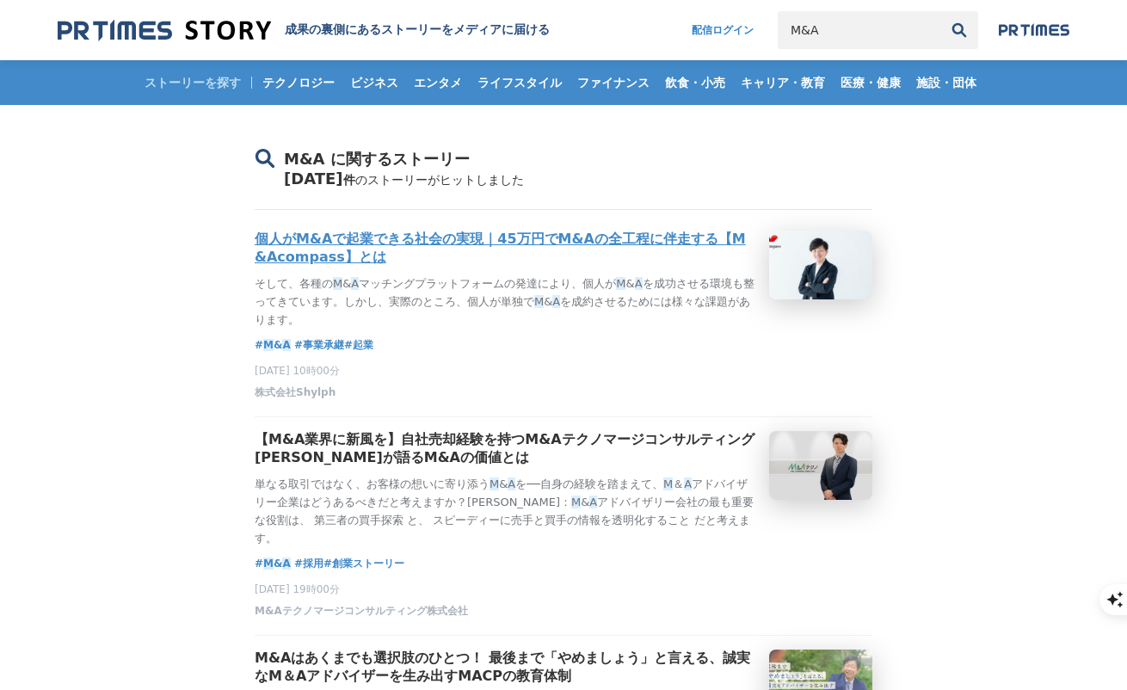
click at [376, 254] on h3 "個人がM&Aで起業できる社会の実現｜45万円でM&Aの全工程に伴走する【M&Acompass】とは" at bounding box center [505, 249] width 501 height 36
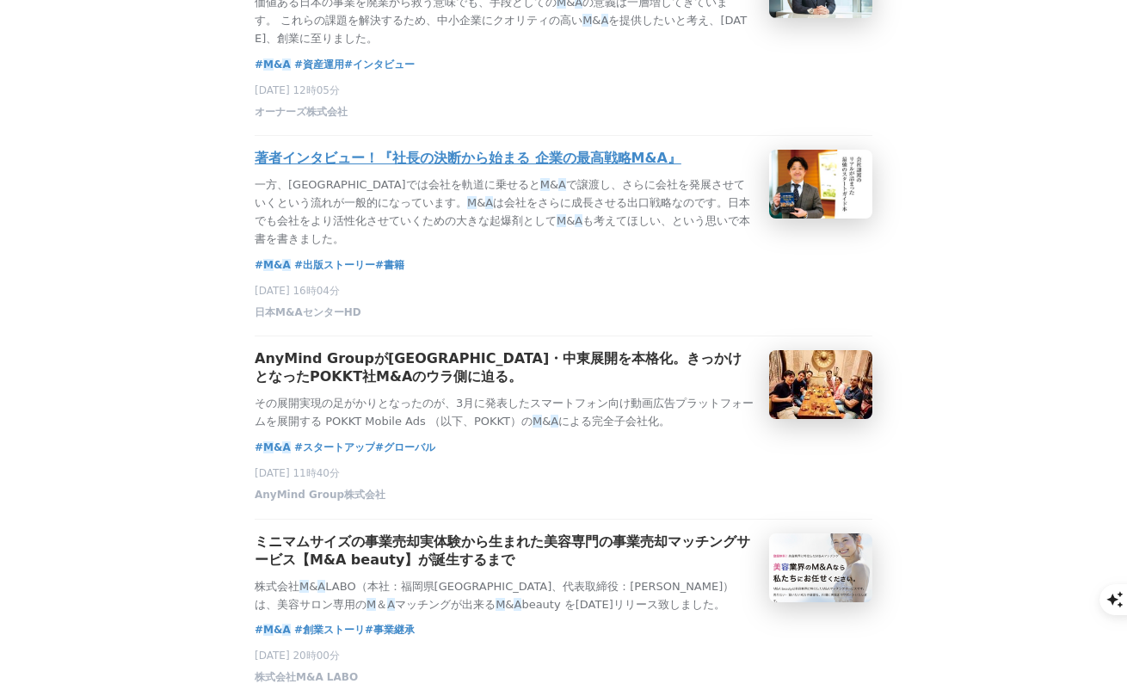
scroll to position [1080, 0]
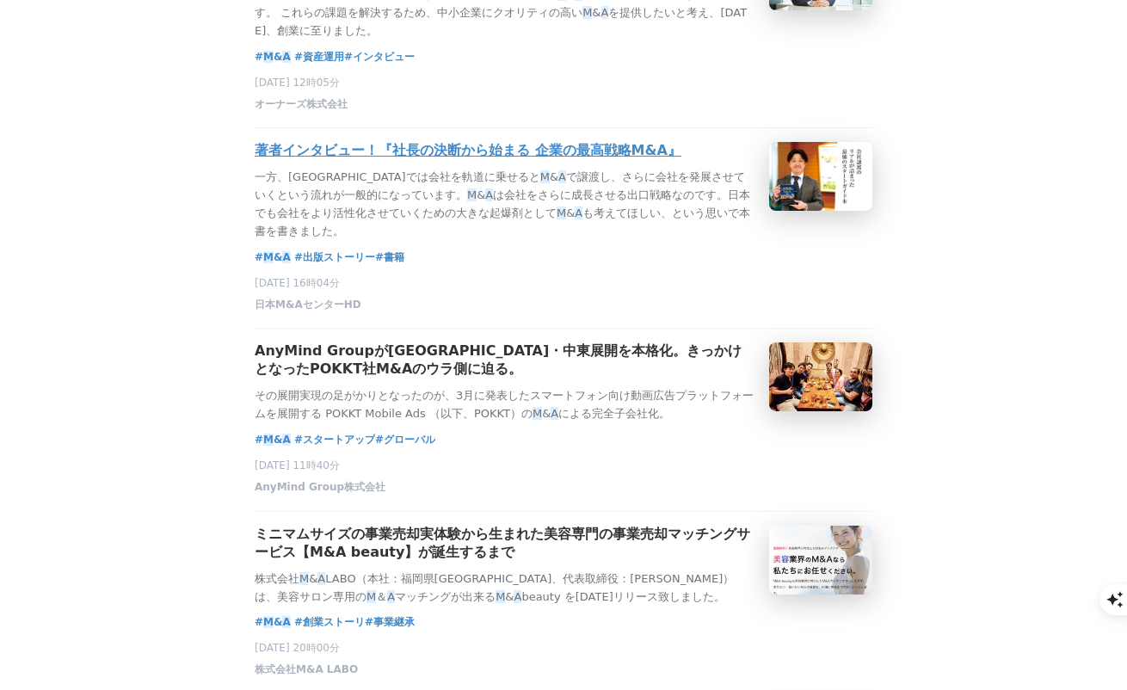
click at [374, 379] on h3 "AnyMind Groupが[GEOGRAPHIC_DATA]・中東展開を本格化。きっかけとなったPOKKT社M&Aのウラ側に迫る。" at bounding box center [505, 361] width 501 height 36
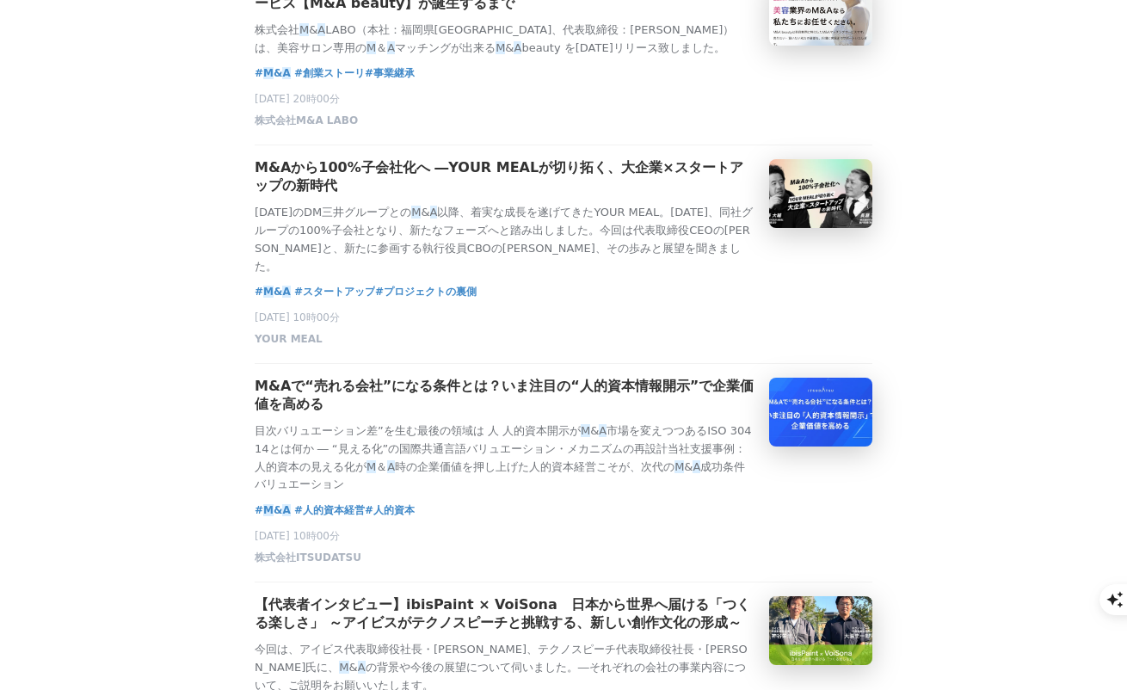
scroll to position [1628, 0]
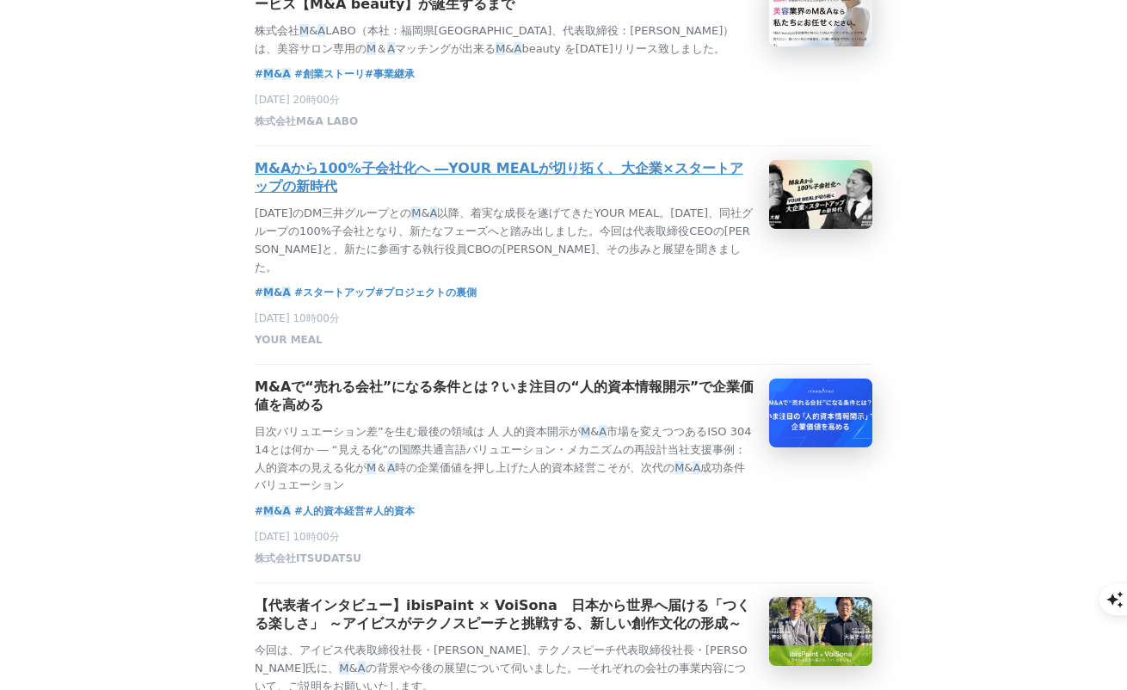
click at [596, 196] on h3 "M&Aから100%子会社化へ ―YOUR MEALが切り拓く、大企業×スタートアップの新時代" at bounding box center [505, 178] width 501 height 36
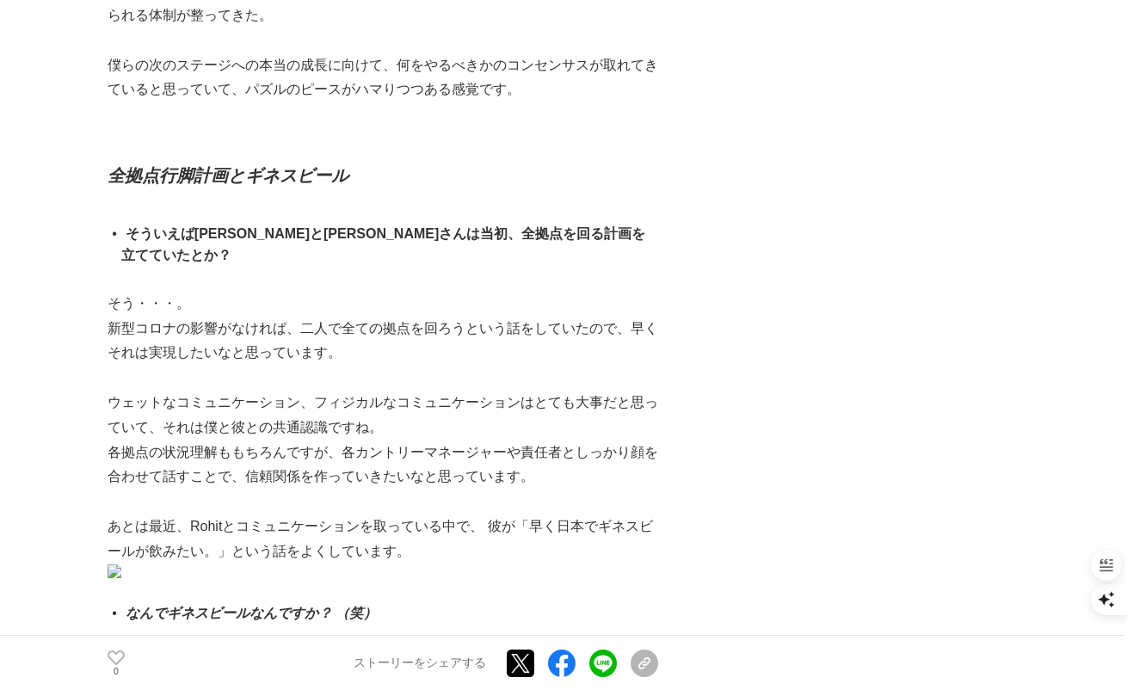
scroll to position [5445, 0]
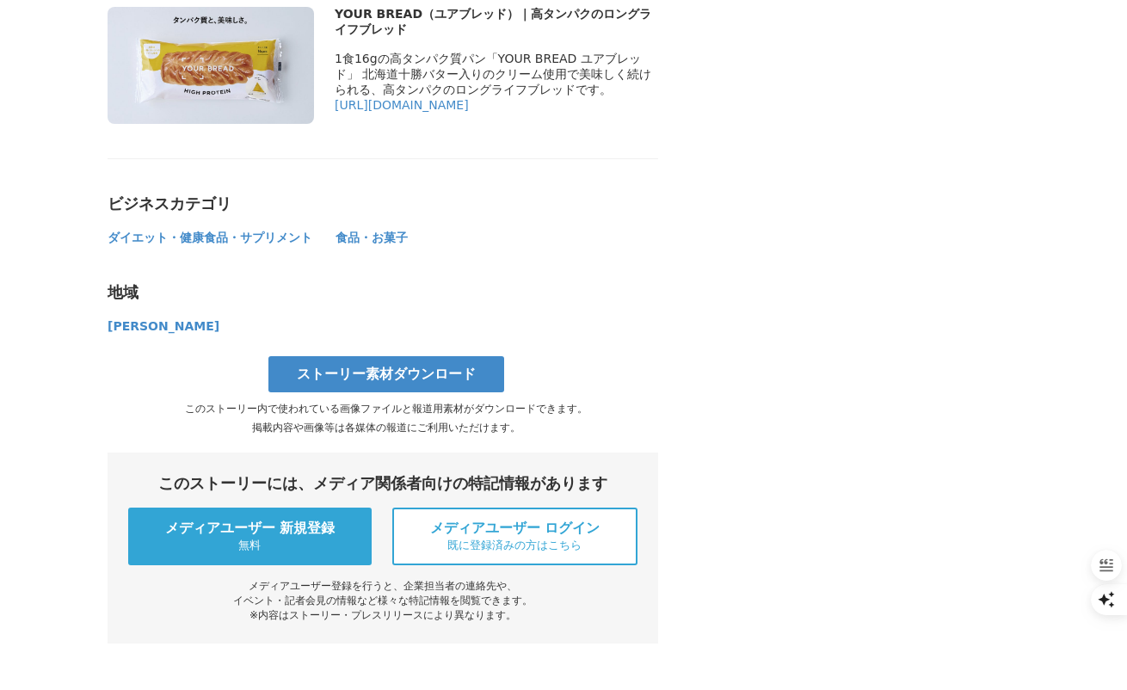
scroll to position [6356, 0]
